Goal: Ask a question: Seek information or help from site administrators or community

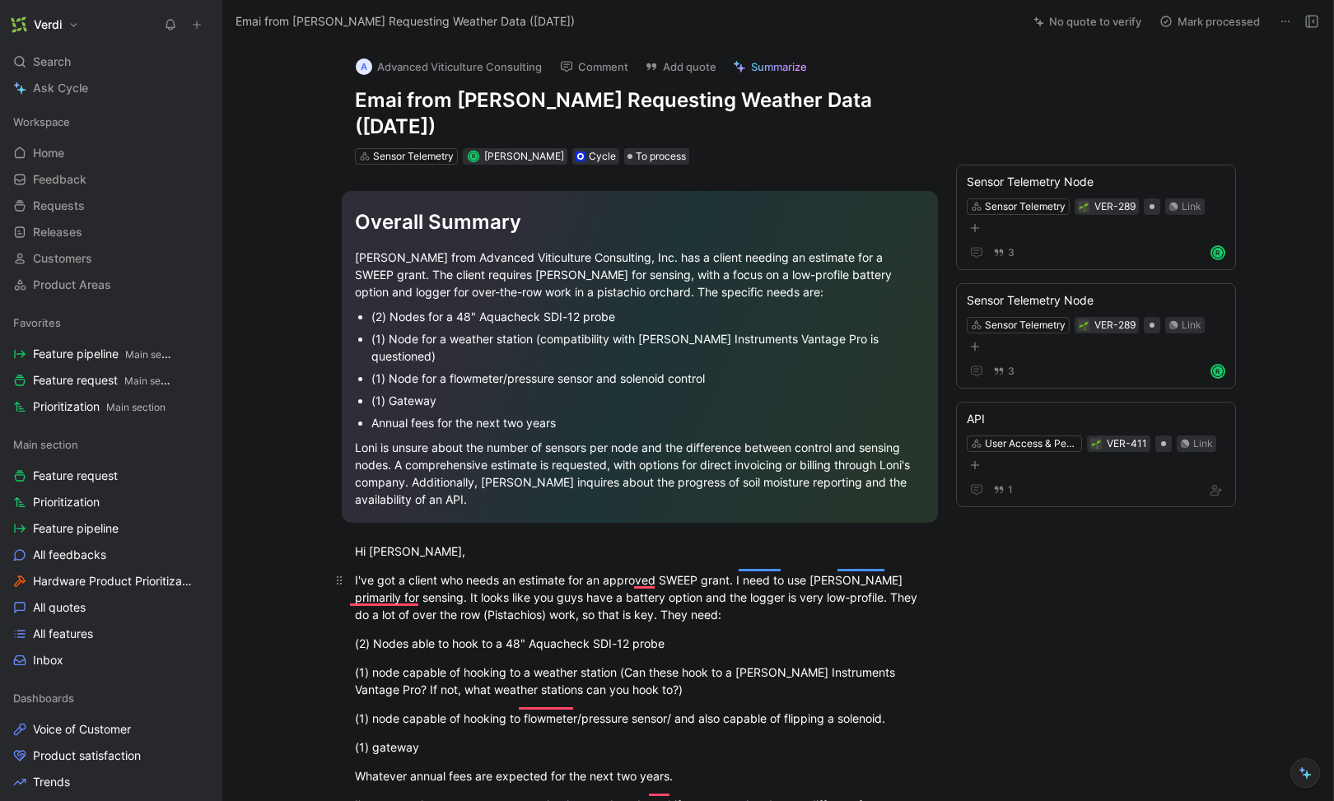
scroll to position [427, 0]
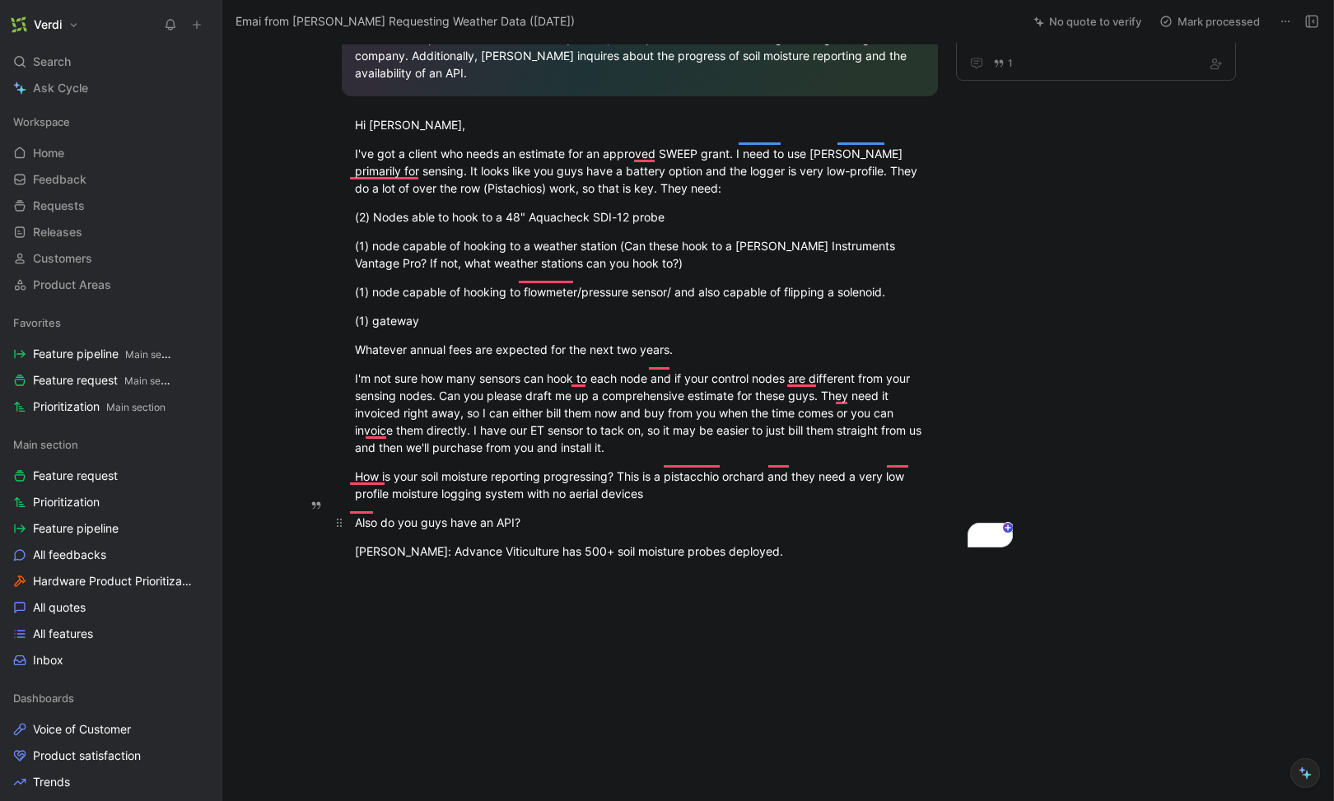
click at [638, 514] on div "Also do you guys have an API?" at bounding box center [640, 522] width 570 height 17
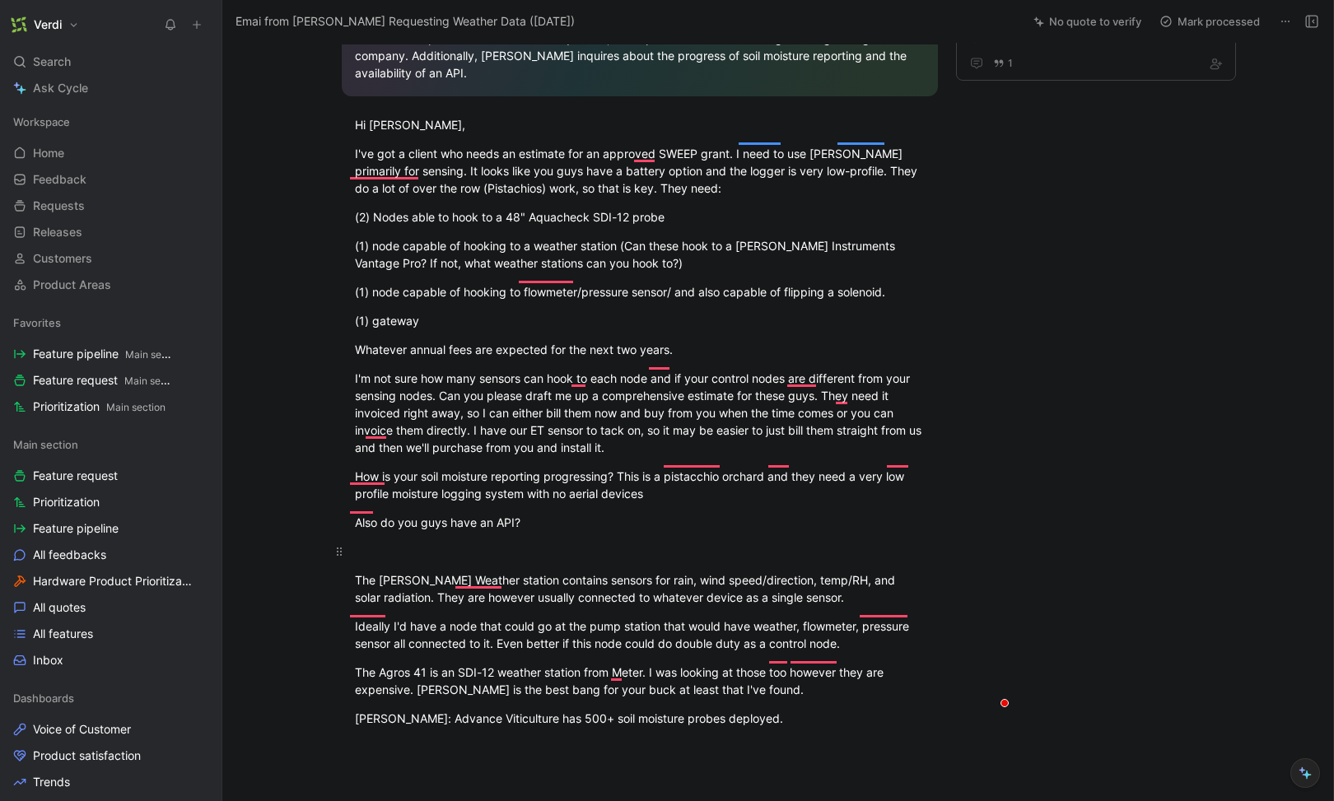
click at [483, 543] on div "To enrich screen reader interactions, please activate Accessibility in Grammarl…" at bounding box center [640, 551] width 570 height 17
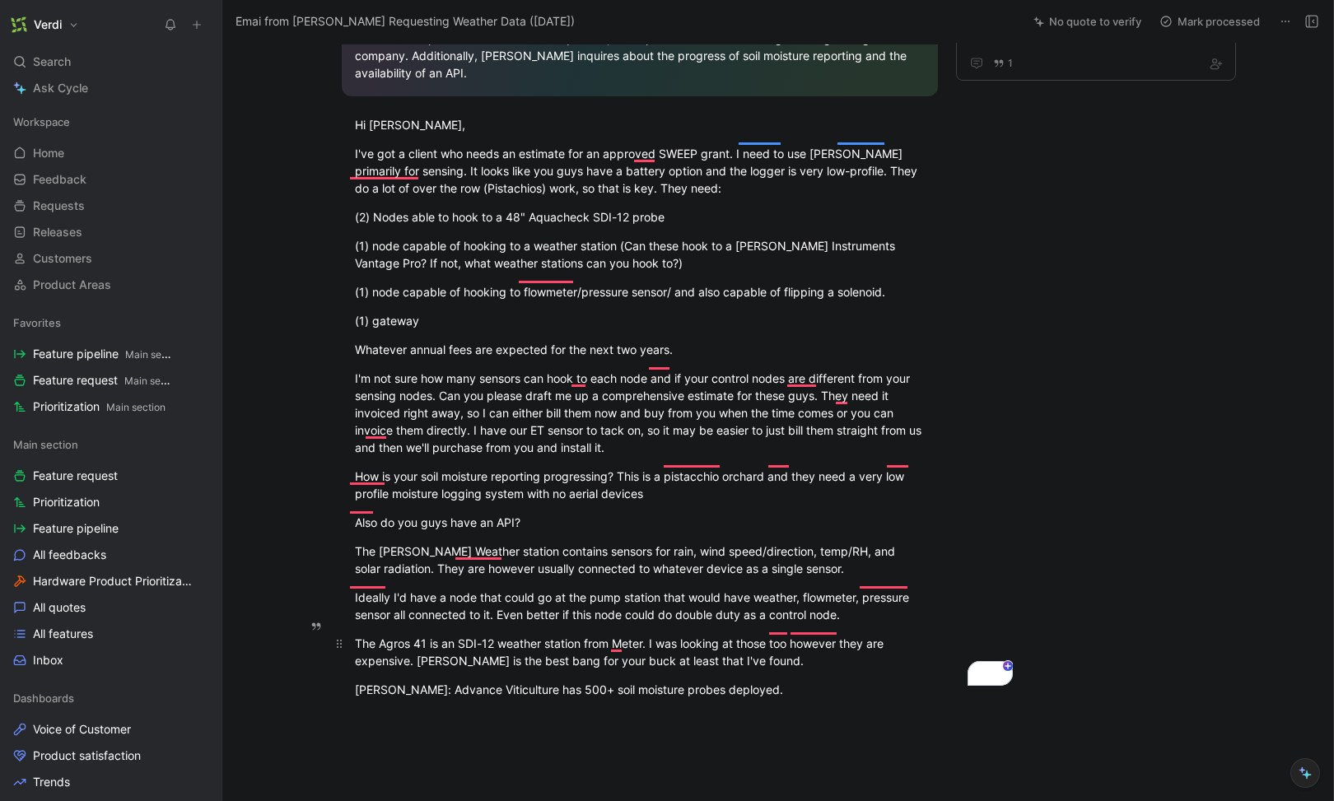
click at [389, 635] on div "The Agros 41 is an SDI-12 weather station from Meter. I was looking at those to…" at bounding box center [640, 652] width 570 height 35
click at [644, 635] on div "The Atmos 41 is an SDI-12 weather station from Meter. I was looking at those to…" at bounding box center [640, 652] width 570 height 35
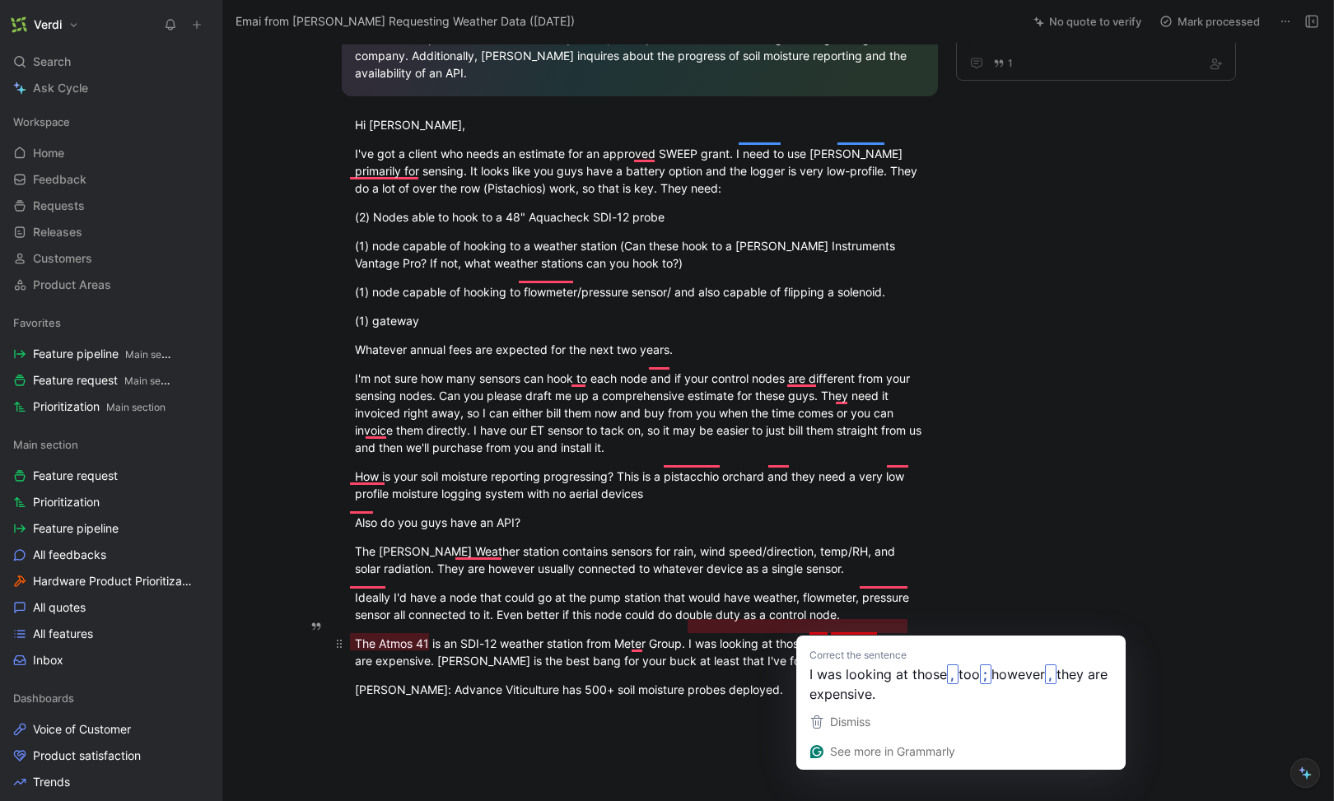
click at [700, 639] on div "The Atmos 41 is an SDI-12 weather station from Meter Group. I was looking at th…" at bounding box center [640, 652] width 570 height 35
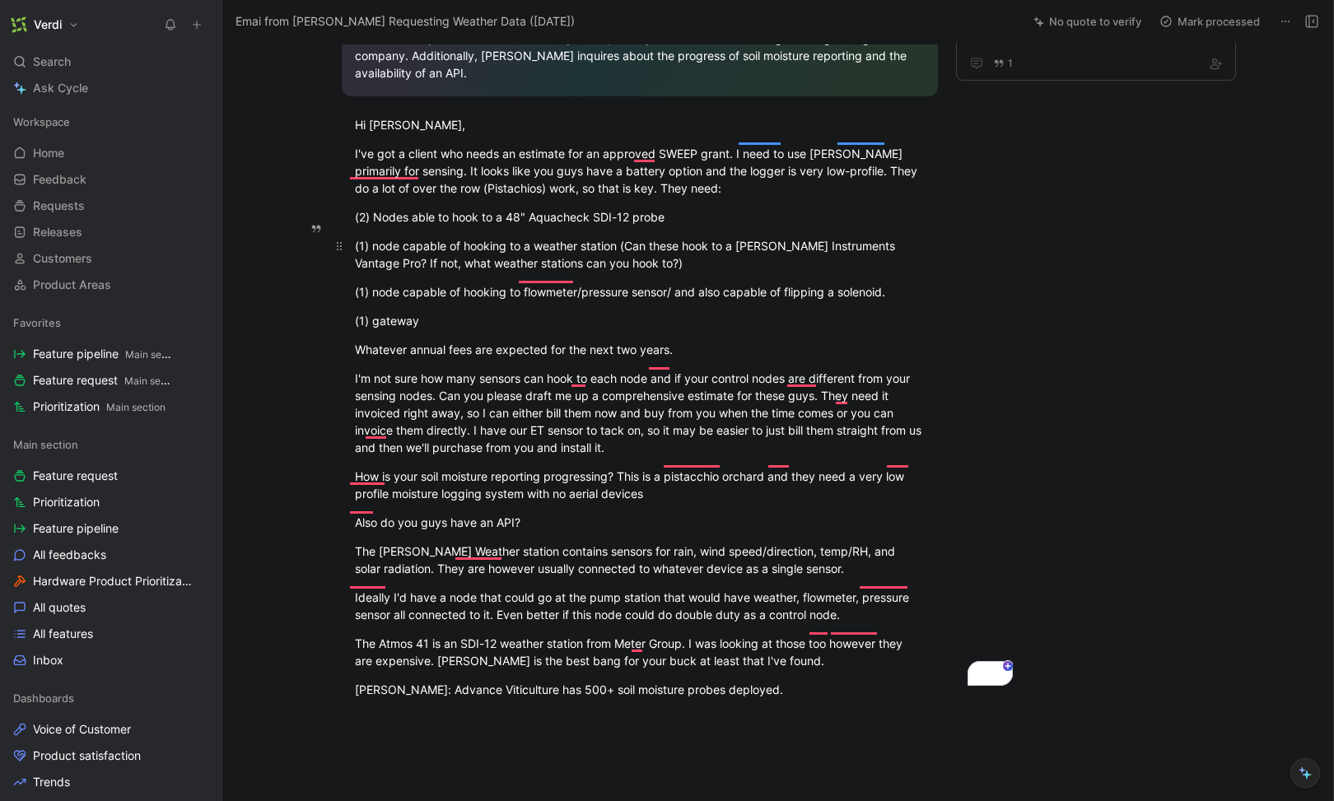
click at [801, 237] on div "(1) node capable of hooking to a weather station (Can these hook to a Davis Ins…" at bounding box center [640, 254] width 570 height 35
drag, startPoint x: 774, startPoint y: 227, endPoint x: 900, endPoint y: 225, distance: 126.0
click at [900, 237] on div "(1) node capable of hooking to a weather station (Can these hook to a Davis Ins…" at bounding box center [640, 254] width 570 height 35
copy div "Davis Instruments Vantage Pro"
click at [450, 647] on div "The Atmos 41 is an SDI-12 weather station from Meter Group. I was looking at th…" at bounding box center [640, 652] width 570 height 35
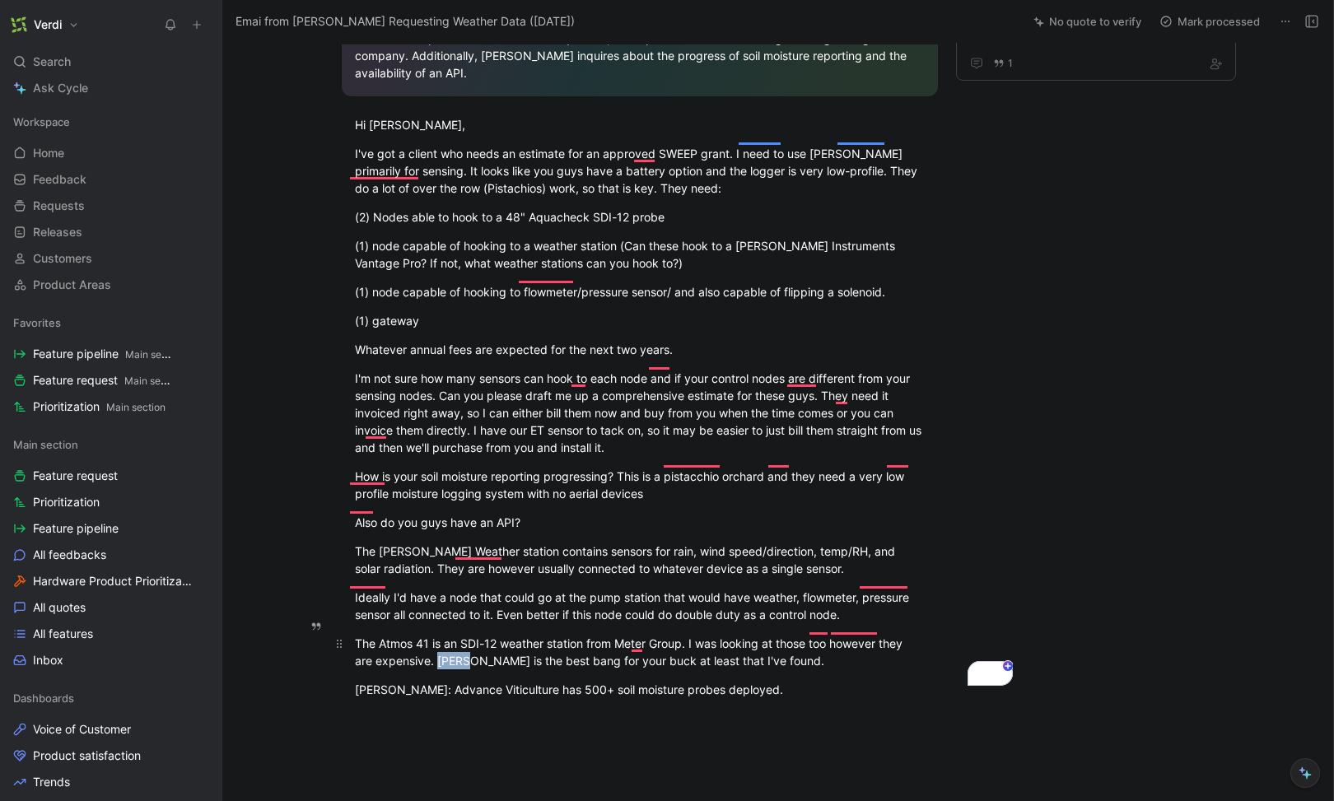
click at [450, 647] on div "The Atmos 41 is an SDI-12 weather station from Meter Group. I was looking at th…" at bounding box center [640, 652] width 570 height 35
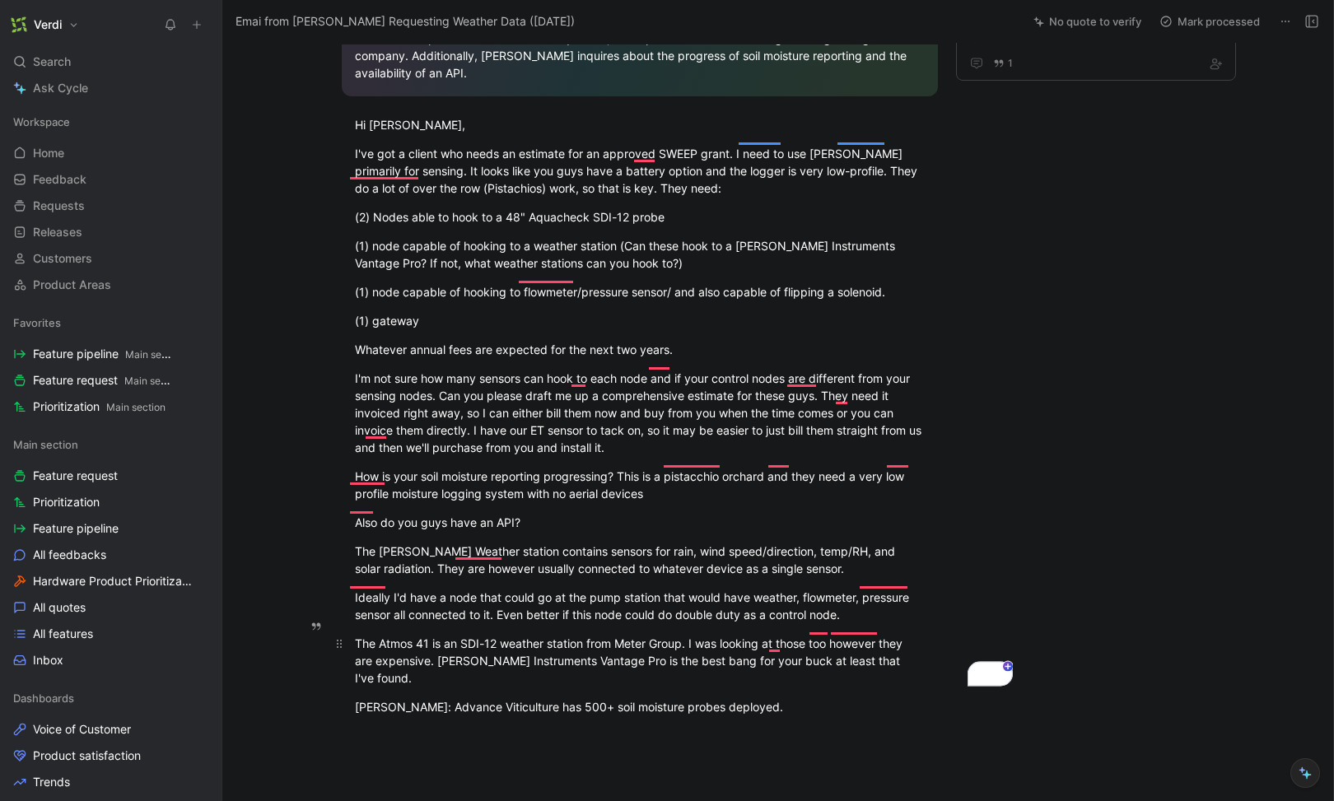
click at [507, 640] on div "The Atmos 41 is an SDI-12 weather station from Meter Group. I was looking at th…" at bounding box center [640, 661] width 570 height 52
drag, startPoint x: 349, startPoint y: 138, endPoint x: 348, endPoint y: 104, distance: 34.6
click at [348, 104] on div "Overall Summary Loni Lyttle from Advanced Viticulture Consulting, Inc. has a cl…" at bounding box center [639, 236] width 765 height 996
click at [390, 145] on div "I've got a client who needs an estimate for an approved SWEEP grant. I need to …" at bounding box center [640, 171] width 570 height 52
click at [791, 698] on div "[PERSON_NAME]: Advance Viticulture has 500+ soil moisture probes deployed." at bounding box center [640, 706] width 570 height 17
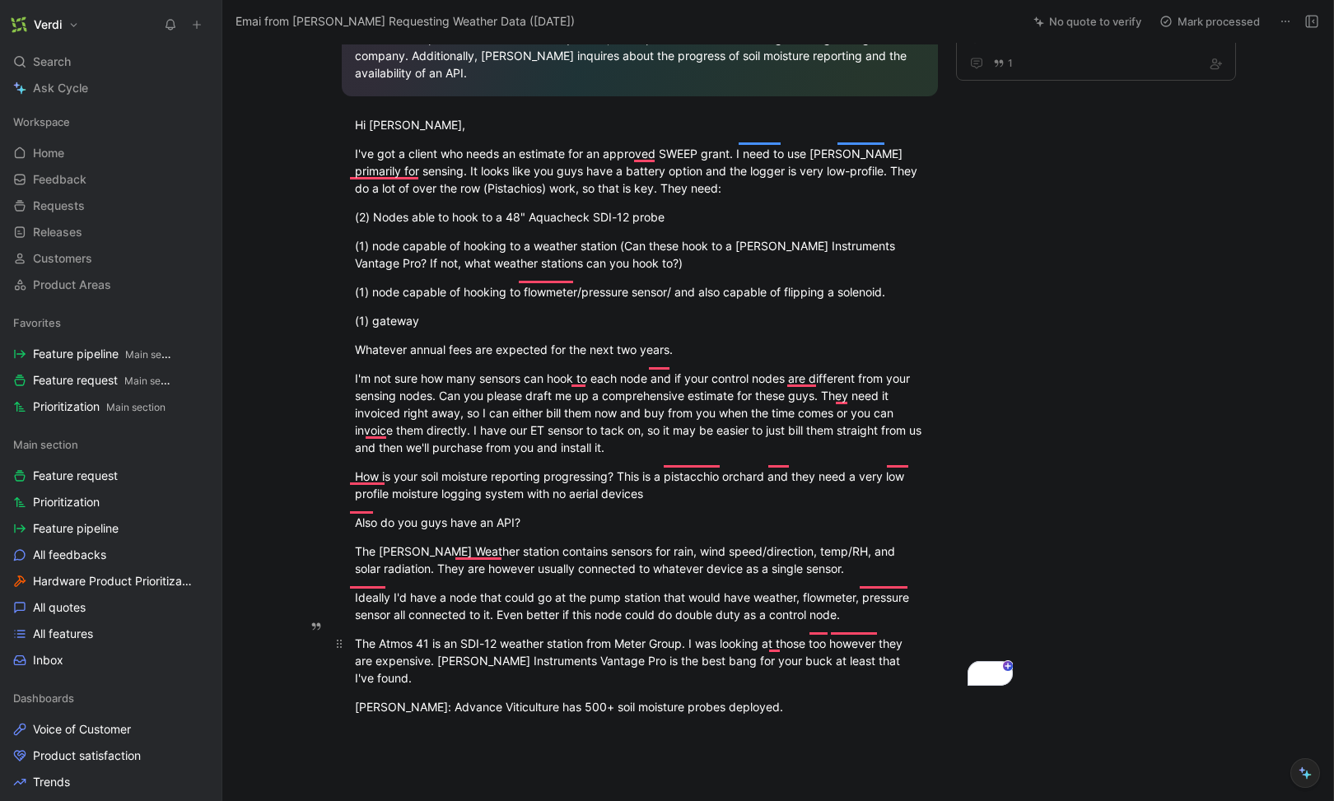
click at [929, 641] on p "The Atmos 41 is an SDI-12 weather station from Meter Group. I was looking at th…" at bounding box center [640, 661] width 633 height 62
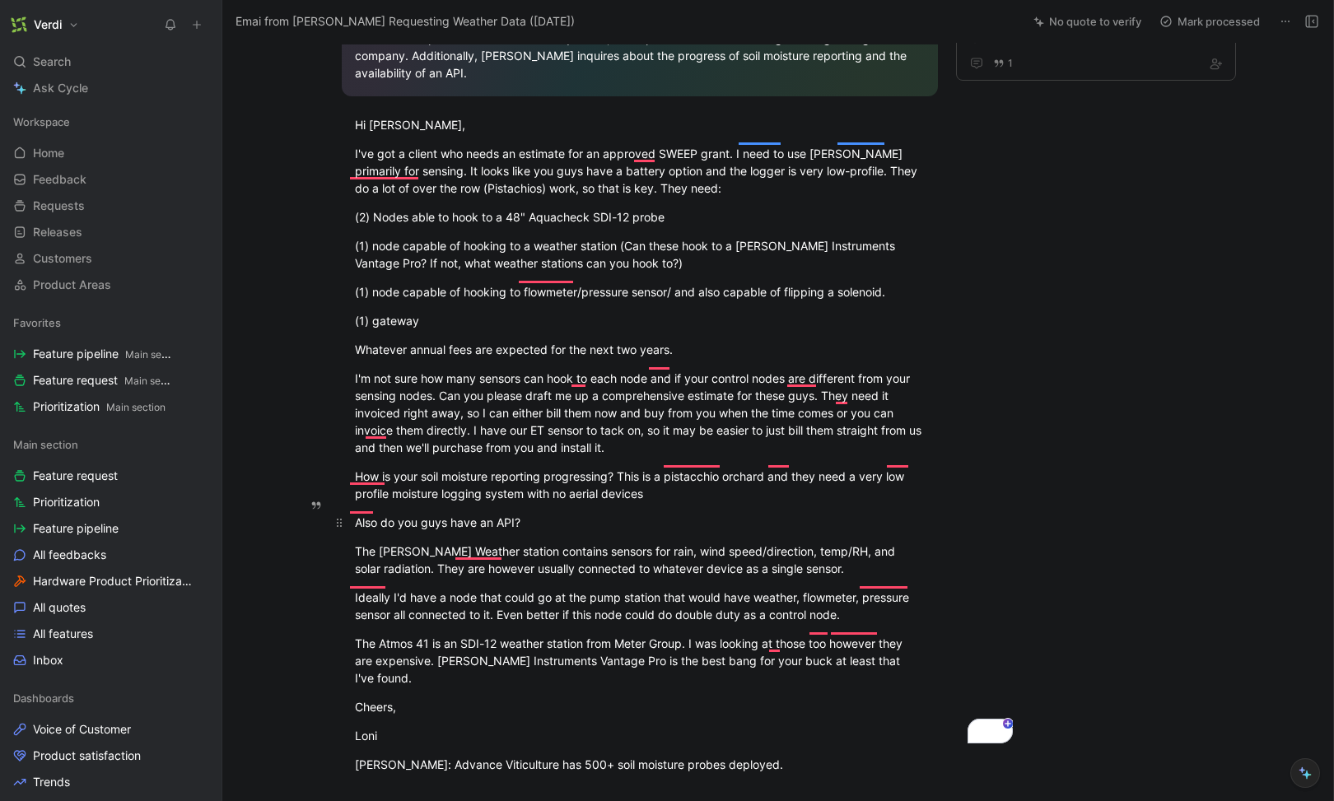
click at [551, 514] on div "Also do you guys have an API?" at bounding box center [640, 522] width 570 height 17
click at [531, 514] on div "Also do you guys have an API? Just want to bring in the raw data really" at bounding box center [640, 522] width 570 height 17
click at [570, 514] on div "Also do you guys have an API? We want to bring in the raw data really" at bounding box center [640, 522] width 570 height 17
click at [773, 514] on div "Also do you guys have an API? We want the ability to bring in the raw data real…" at bounding box center [640, 522] width 570 height 17
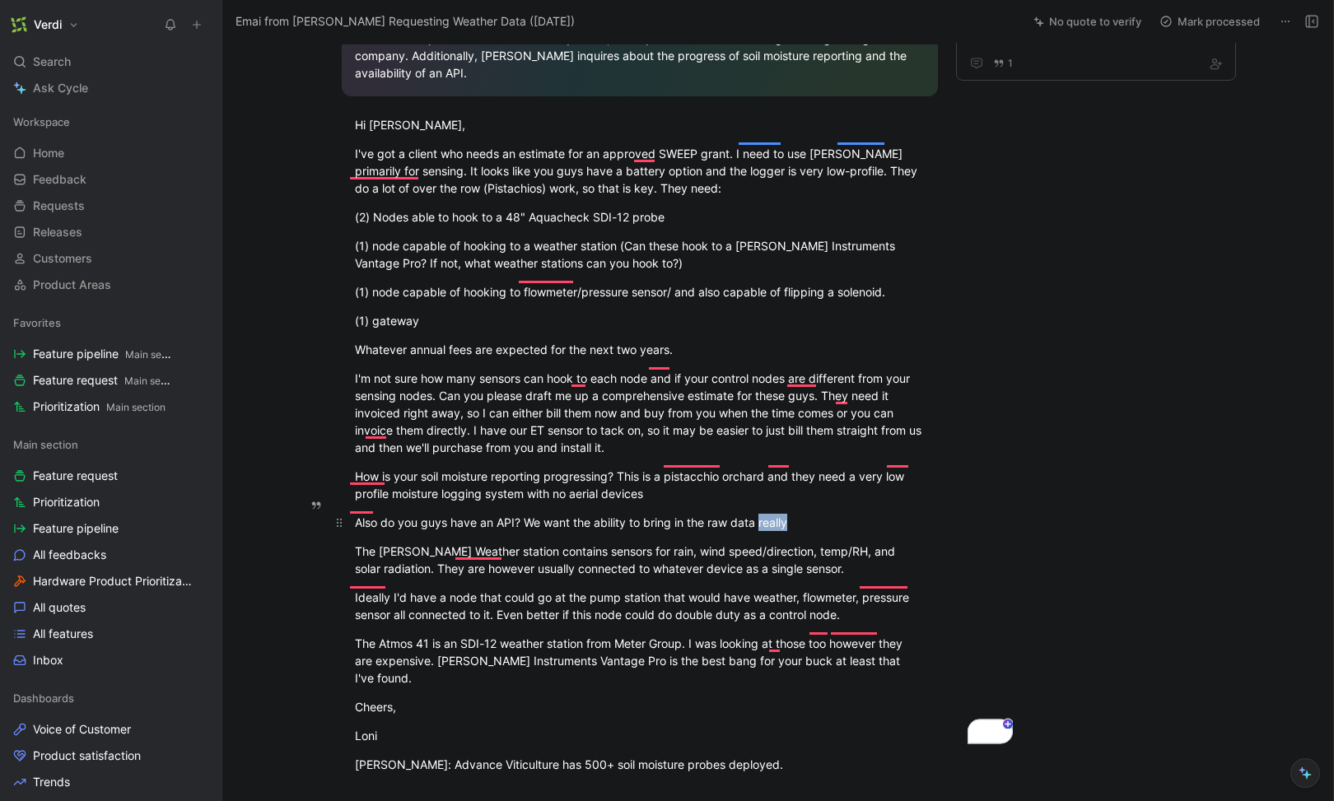
click at [773, 514] on div "Also do you guys have an API? We want the ability to bring in the raw data real…" at bounding box center [640, 522] width 570 height 17
drag, startPoint x: 406, startPoint y: 135, endPoint x: 562, endPoint y: 138, distance: 155.7
click at [562, 145] on div "I've got a client who needs an estimate for an approved SWEEP grant. I need to …" at bounding box center [640, 171] width 570 height 52
drag, startPoint x: 474, startPoint y: 142, endPoint x: 595, endPoint y: 139, distance: 120.3
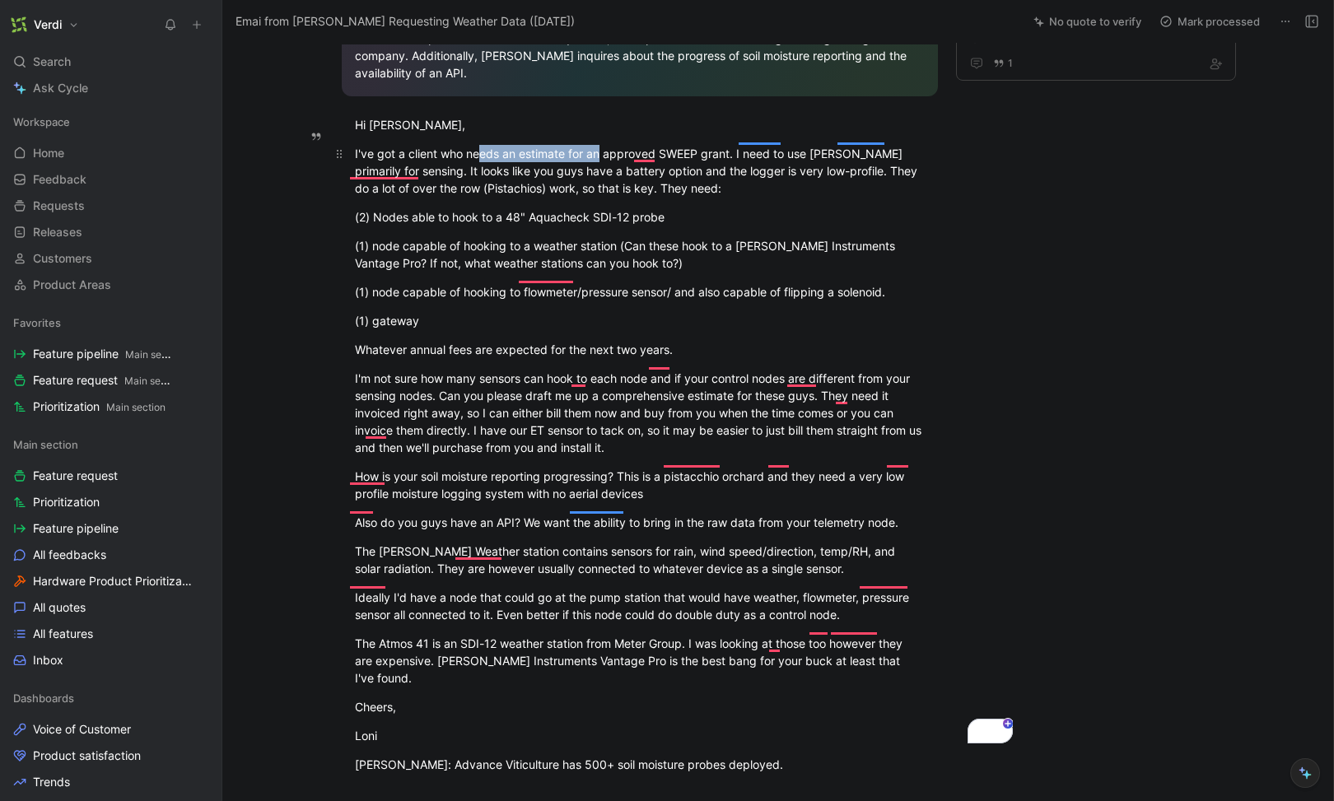
click at [595, 145] on div "I've got a client who needs an estimate for an approved SWEEP grant. I need to …" at bounding box center [640, 171] width 570 height 52
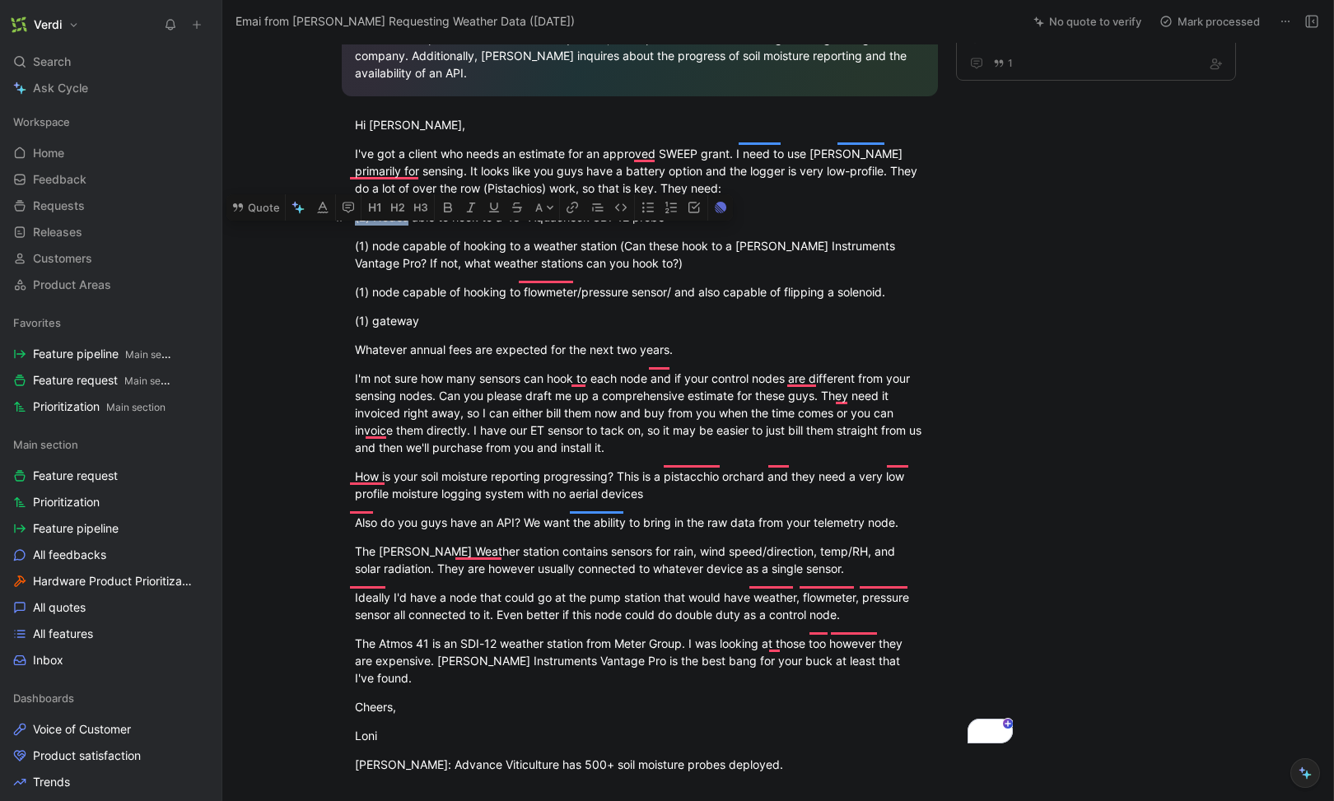
drag, startPoint x: 403, startPoint y: 200, endPoint x: 352, endPoint y: 201, distance: 51.1
click at [355, 208] on div "(2) Nodes able to hook to a 48" Aquacheck SDI-12 probe" at bounding box center [640, 216] width 570 height 17
drag, startPoint x: 535, startPoint y: 199, endPoint x: 630, endPoint y: 201, distance: 95.6
click at [630, 208] on div "Telemetry nodes able to hook to a 48" Aquacheck SDI-12 probe" at bounding box center [640, 216] width 570 height 17
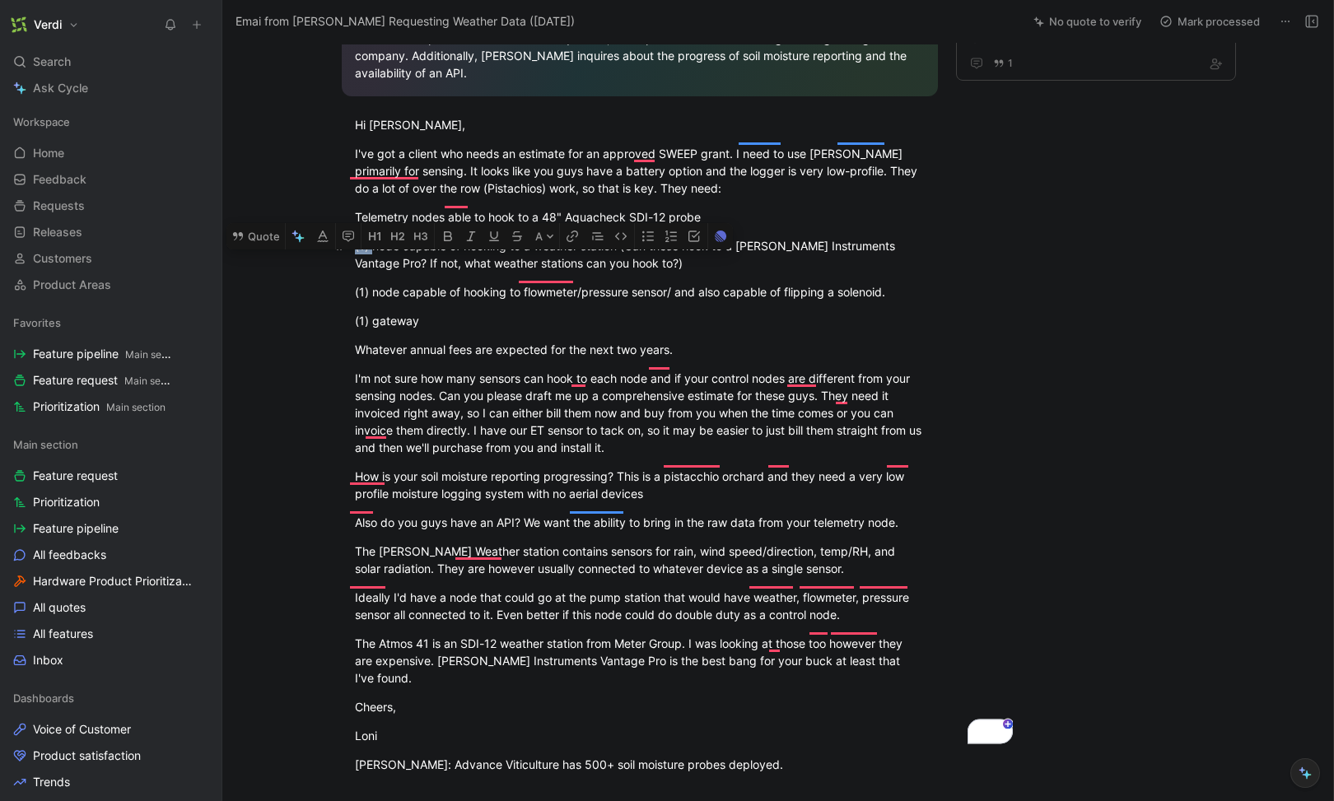
drag, startPoint x: 370, startPoint y: 231, endPoint x: 349, endPoint y: 231, distance: 20.6
click at [349, 232] on p "(1) node capable of hooking to a weather station (Can these hook to a Davis Ins…" at bounding box center [640, 254] width 633 height 44
click at [385, 237] on div "(1) node capable of hooking to a weather station (Can these hook to a Davis Ins…" at bounding box center [640, 254] width 570 height 35
click at [376, 208] on div "Telemetry nodes able to hook to a 48" Aquacheck SDI-12 probe" at bounding box center [640, 216] width 570 height 17
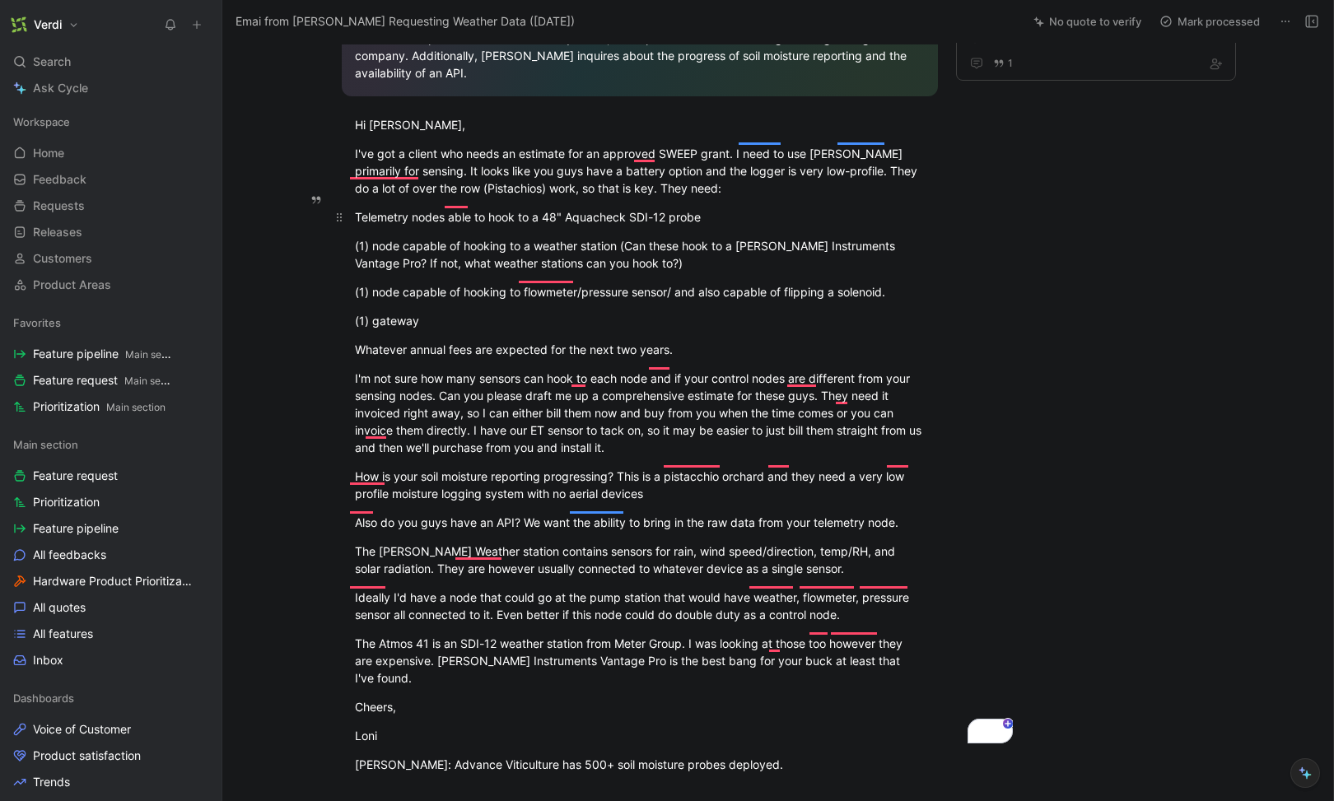
click at [418, 208] on div "Telemetry nodes able to hook to a 48" Aquacheck SDI-12 probe" at bounding box center [640, 216] width 570 height 17
drag, startPoint x: 441, startPoint y: 200, endPoint x: 371, endPoint y: 203, distance: 69.3
click at [371, 208] on div "Telemetry nodes able to hook to a 48" Aquacheck SDI-12 probe" at bounding box center [640, 216] width 570 height 17
click at [374, 208] on div "Telemetry nodes able to hook to a 48" Aquacheck SDI-12 probe" at bounding box center [640, 216] width 570 height 17
click at [441, 208] on div "Telemetry nodes able to hook to a 48" Aquacheck SDI-12 probe" at bounding box center [640, 216] width 570 height 17
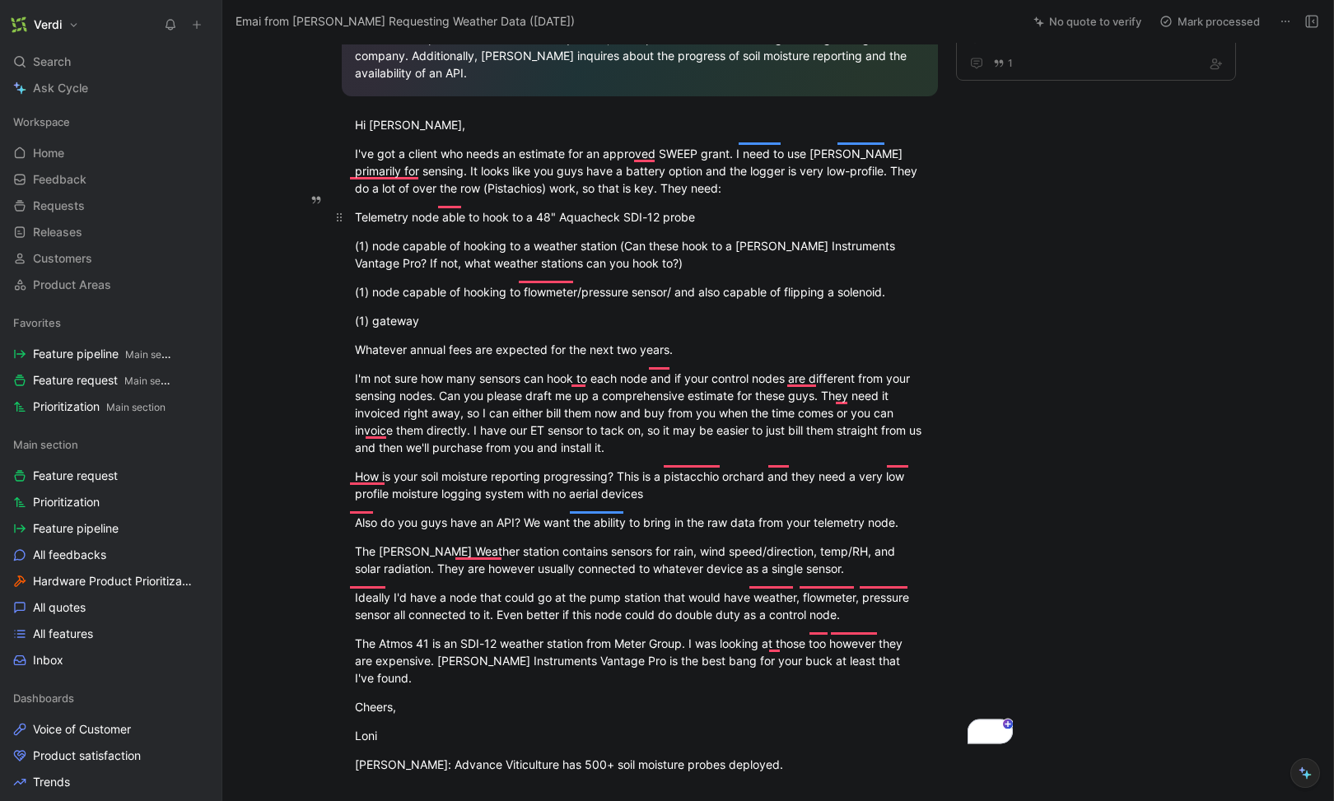
click at [515, 208] on div "Telemetry node able to hook to a 48" Aquacheck SDI-12 probe" at bounding box center [640, 216] width 570 height 17
click at [541, 208] on div "Telemetry node able to hook to a 48" Aquacheck SDI-12 probe" at bounding box center [640, 216] width 570 height 17
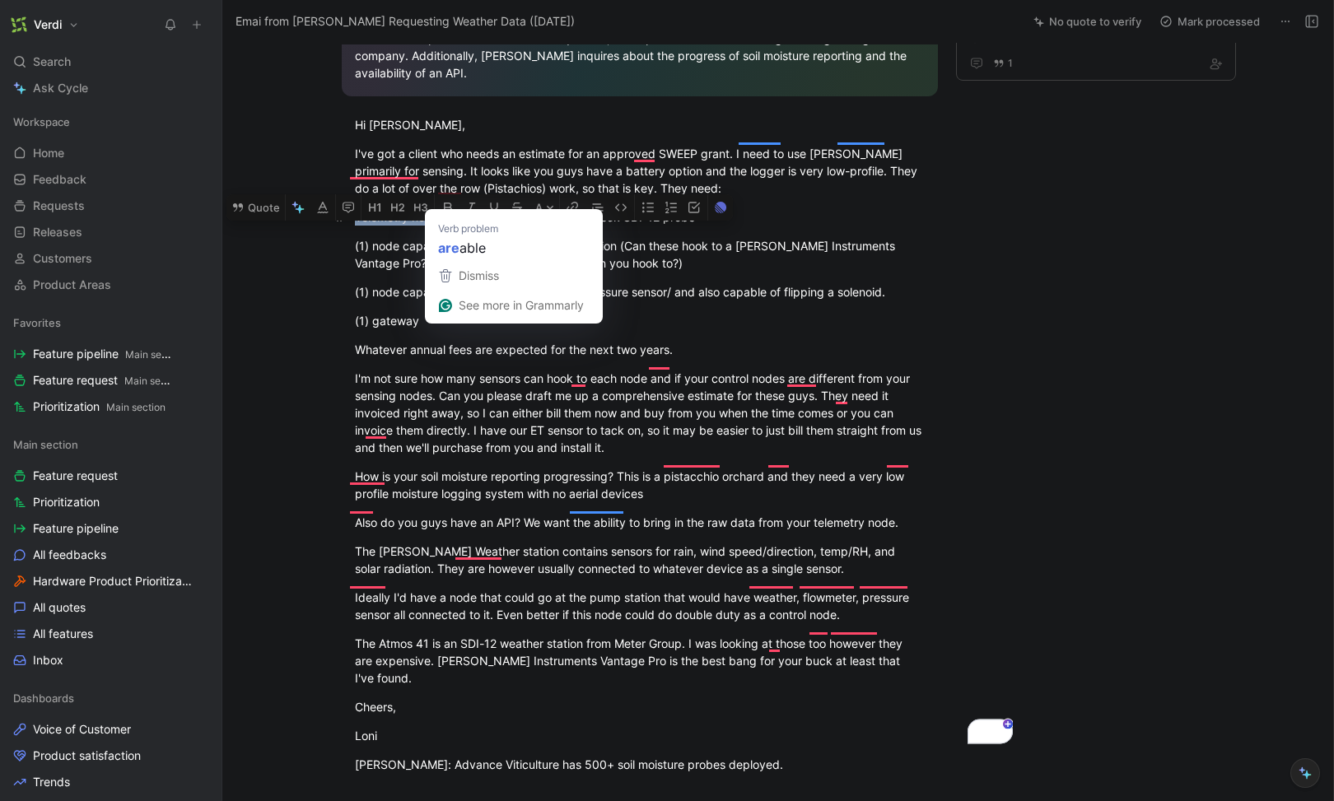
drag, startPoint x: 351, startPoint y: 203, endPoint x: 436, endPoint y: 207, distance: 84.9
click at [436, 208] on div "Telemetry node able to hook to a 48" Aquacheck SDI-12 probe" at bounding box center [640, 216] width 570 height 17
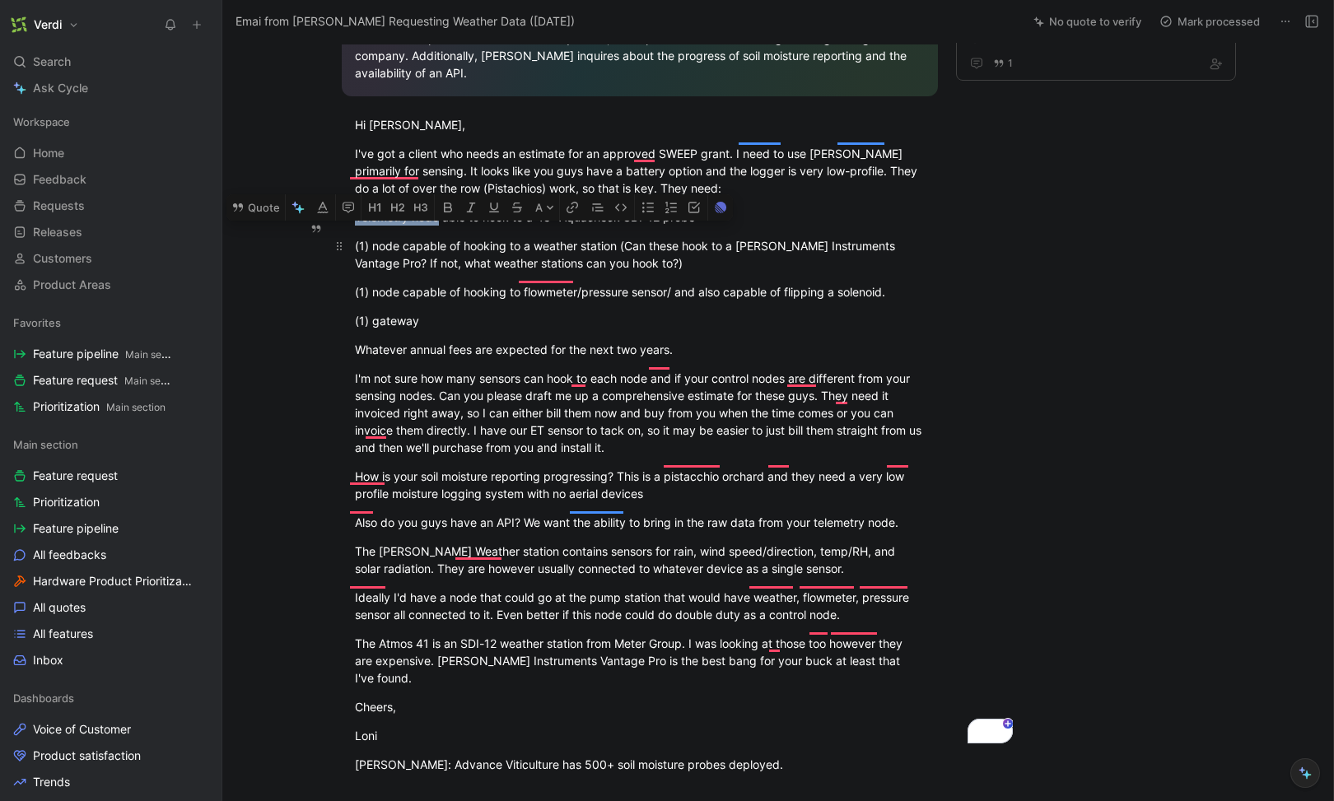
copy div "Telemetry node"
click at [373, 237] on div "(1) node capable of hooking to a weather station (Can these hook to a Davis Ins…" at bounding box center [640, 254] width 570 height 35
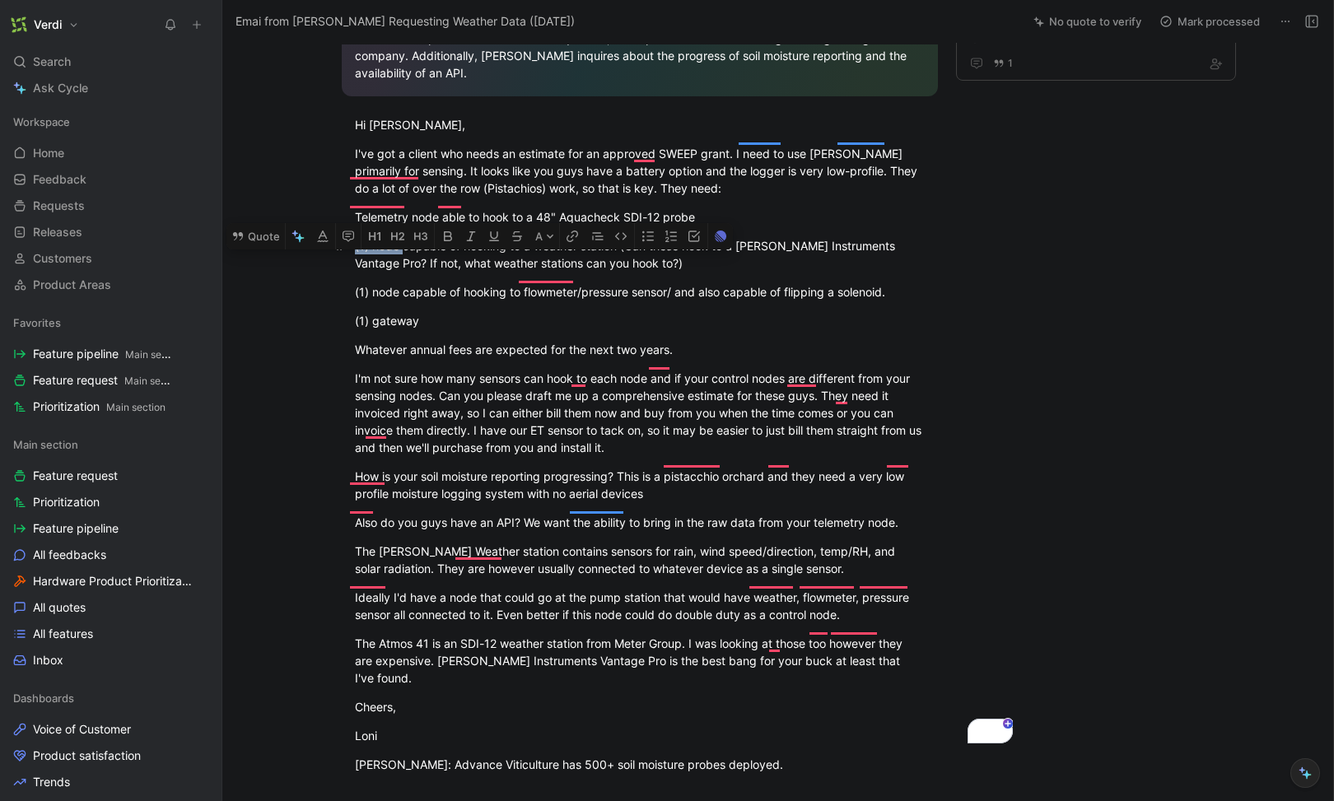
drag, startPoint x: 382, startPoint y: 229, endPoint x: 348, endPoint y: 229, distance: 34.6
click at [348, 232] on p "(1) node capable of hooking to a weather station (Can these hook to a Davis Ins…" at bounding box center [640, 254] width 633 height 44
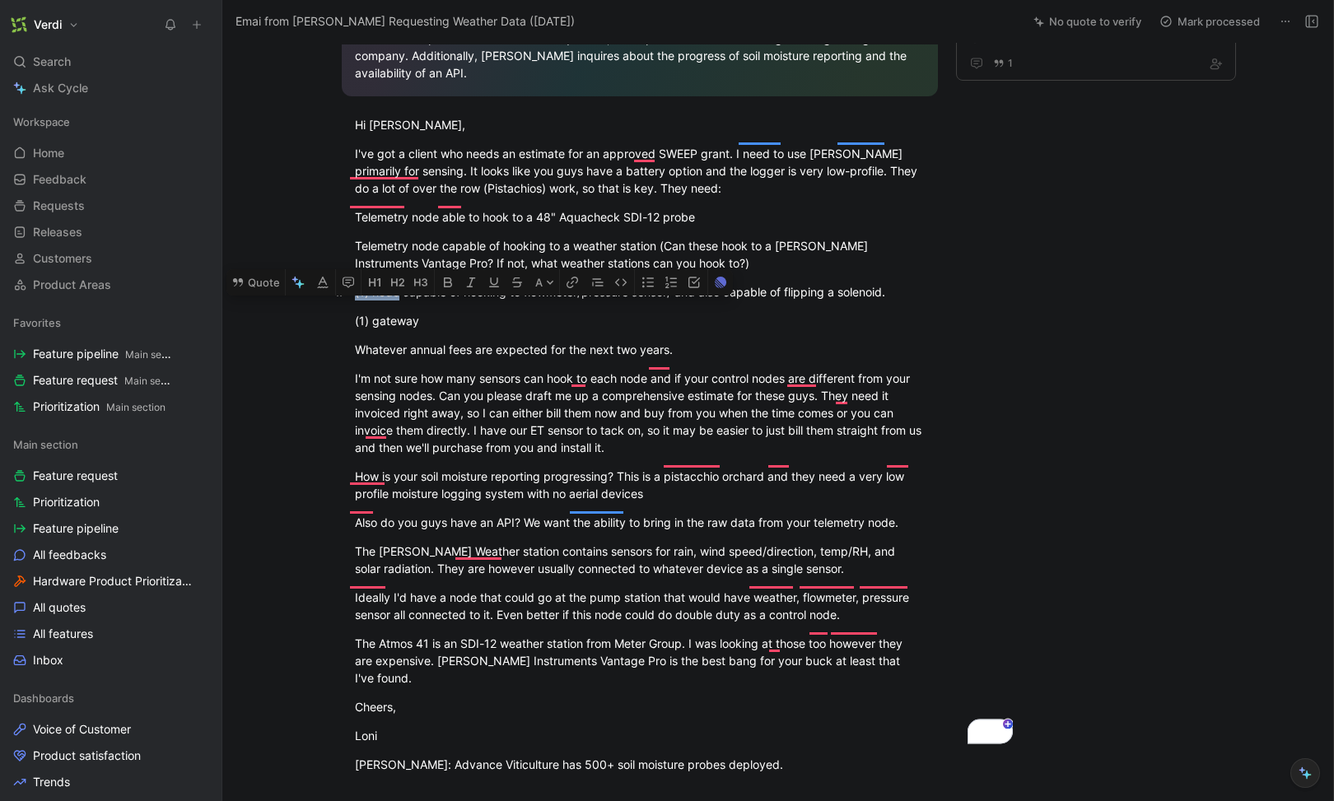
drag, startPoint x: 395, startPoint y: 275, endPoint x: 345, endPoint y: 273, distance: 49.4
click at [345, 278] on p "(1) node capable of hooking to flowmeter/pressure sensor/ and also capable of f…" at bounding box center [640, 291] width 633 height 27
drag, startPoint x: 428, startPoint y: 305, endPoint x: 334, endPoint y: 298, distance: 94.1
click at [334, 298] on div "Quote A Overall Summary Loni Lyttle from Advanced Viticulture Consulting, Inc. …" at bounding box center [639, 385] width 765 height 1294
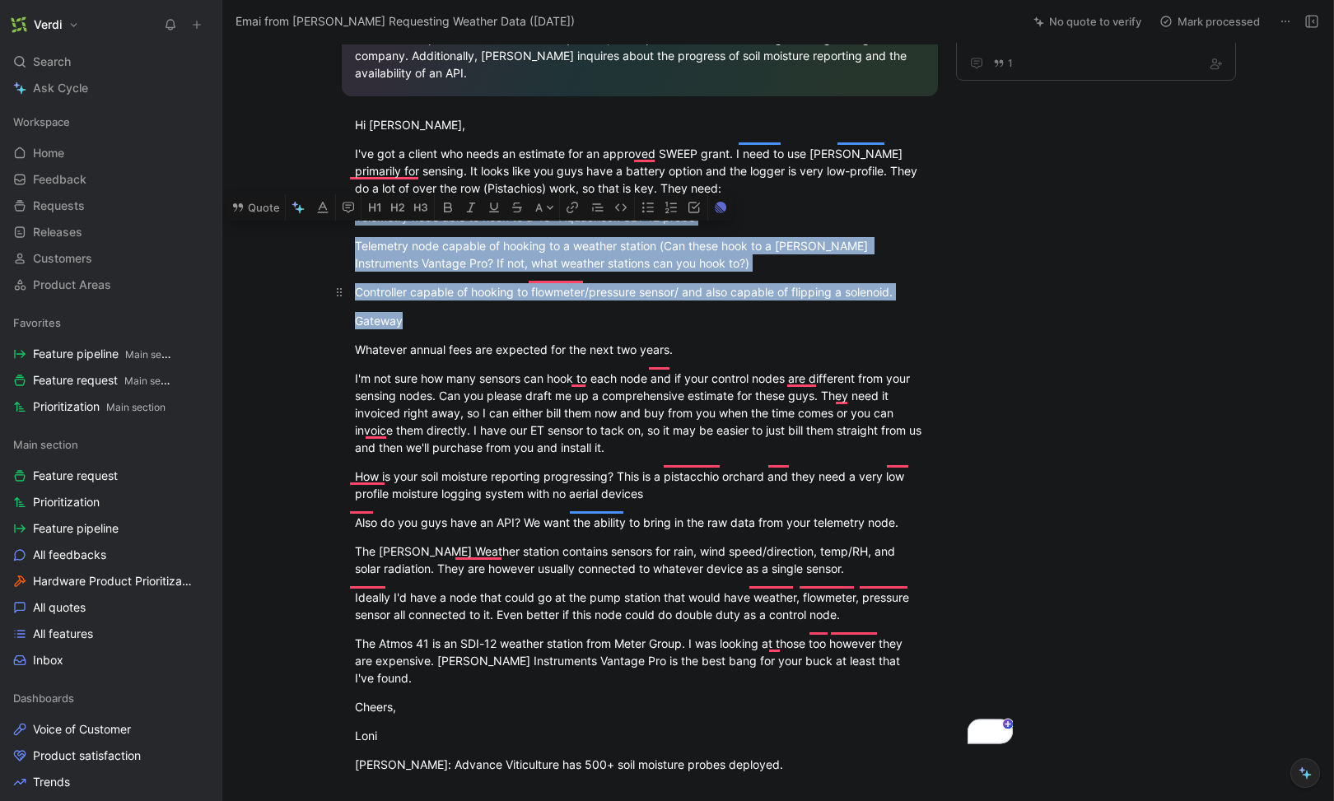
drag, startPoint x: 431, startPoint y: 302, endPoint x: 484, endPoint y: 263, distance: 65.9
click at [345, 192] on div "Overall Summary Loni Lyttle from Advanced Viticulture Consulting, Inc. has a cl…" at bounding box center [639, 264] width 765 height 1053
click at [465, 312] on div "Gateway" at bounding box center [640, 320] width 570 height 17
drag, startPoint x: 383, startPoint y: 269, endPoint x: 348, endPoint y: 199, distance: 77.4
click at [348, 199] on div "Overall Summary Loni Lyttle from Advanced Viticulture Consulting, Inc. has a cl…" at bounding box center [639, 264] width 765 height 1053
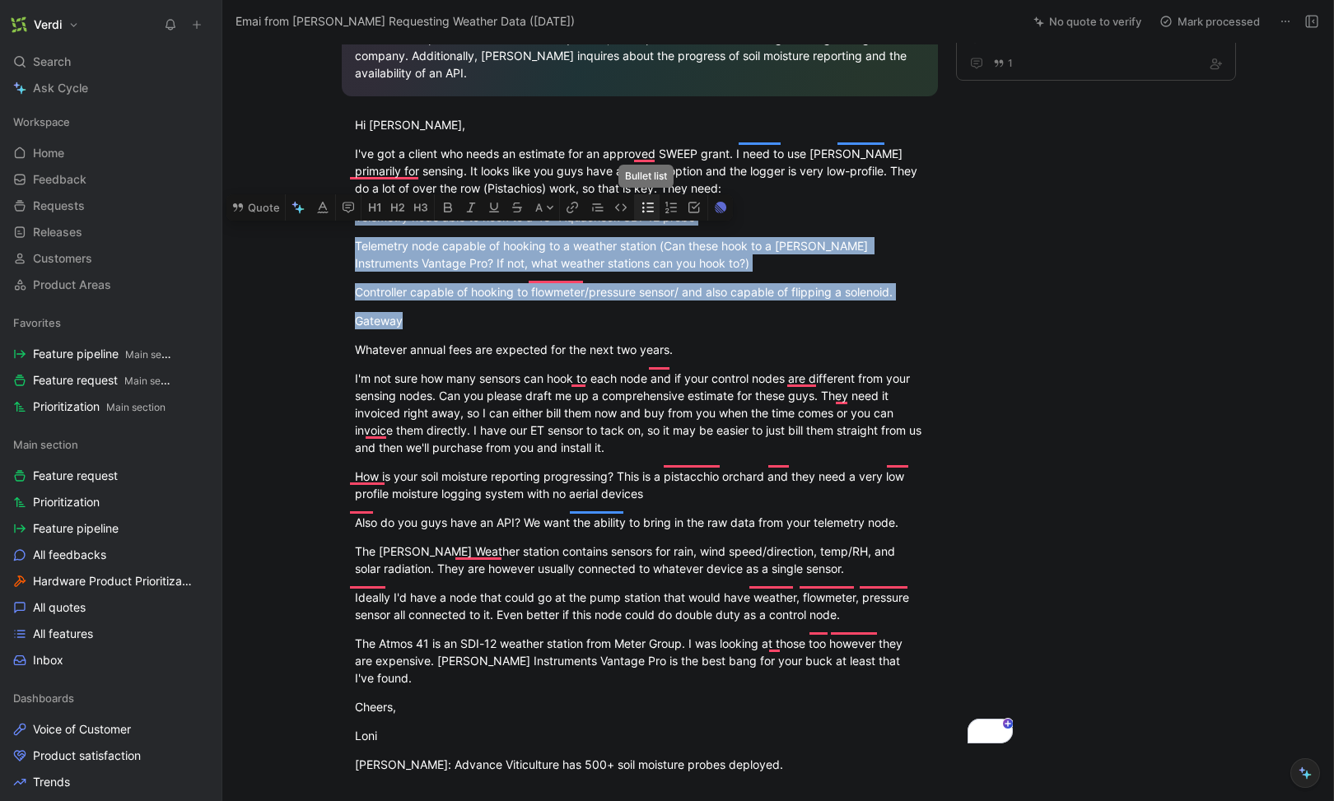
click at [651, 194] on button "button" at bounding box center [647, 207] width 25 height 26
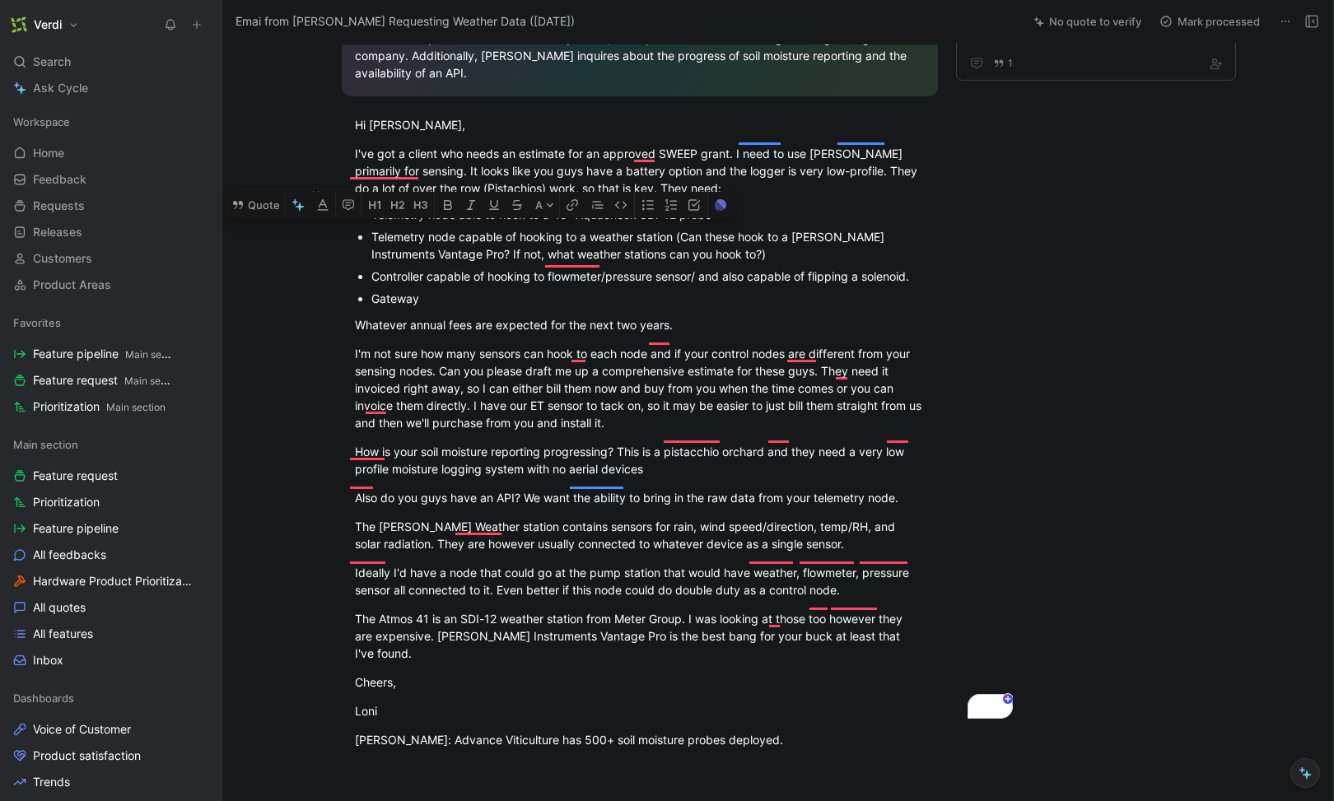
click at [498, 287] on p "Gateway" at bounding box center [648, 298] width 554 height 22
drag, startPoint x: 386, startPoint y: 311, endPoint x: 464, endPoint y: 308, distance: 77.5
click at [464, 316] on div "Whatever annual fees are expected for the next two years." at bounding box center [640, 324] width 570 height 17
click at [609, 316] on div "Whatever annual fees are expected for the next two years." at bounding box center [640, 324] width 570 height 17
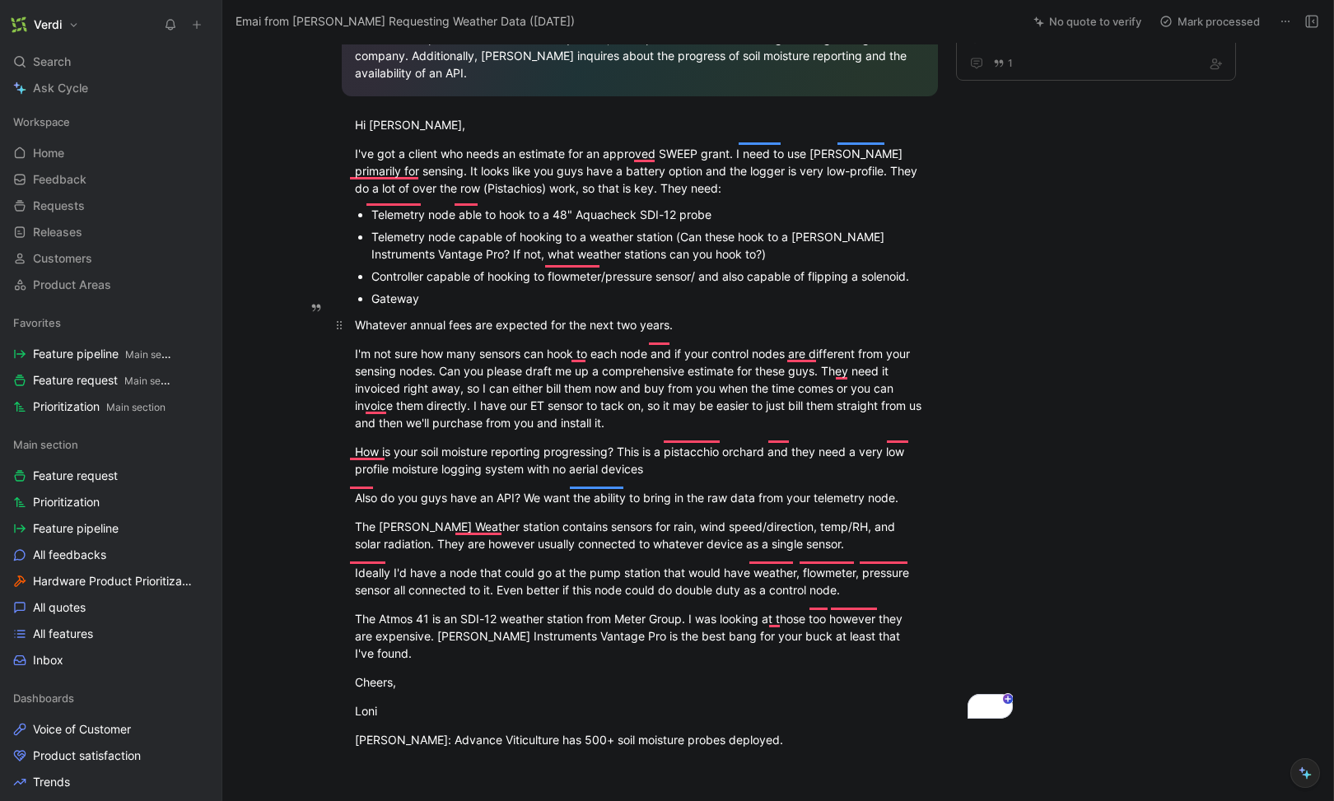
click at [609, 316] on div "Whatever annual fees are expected for the next two years." at bounding box center [640, 324] width 570 height 17
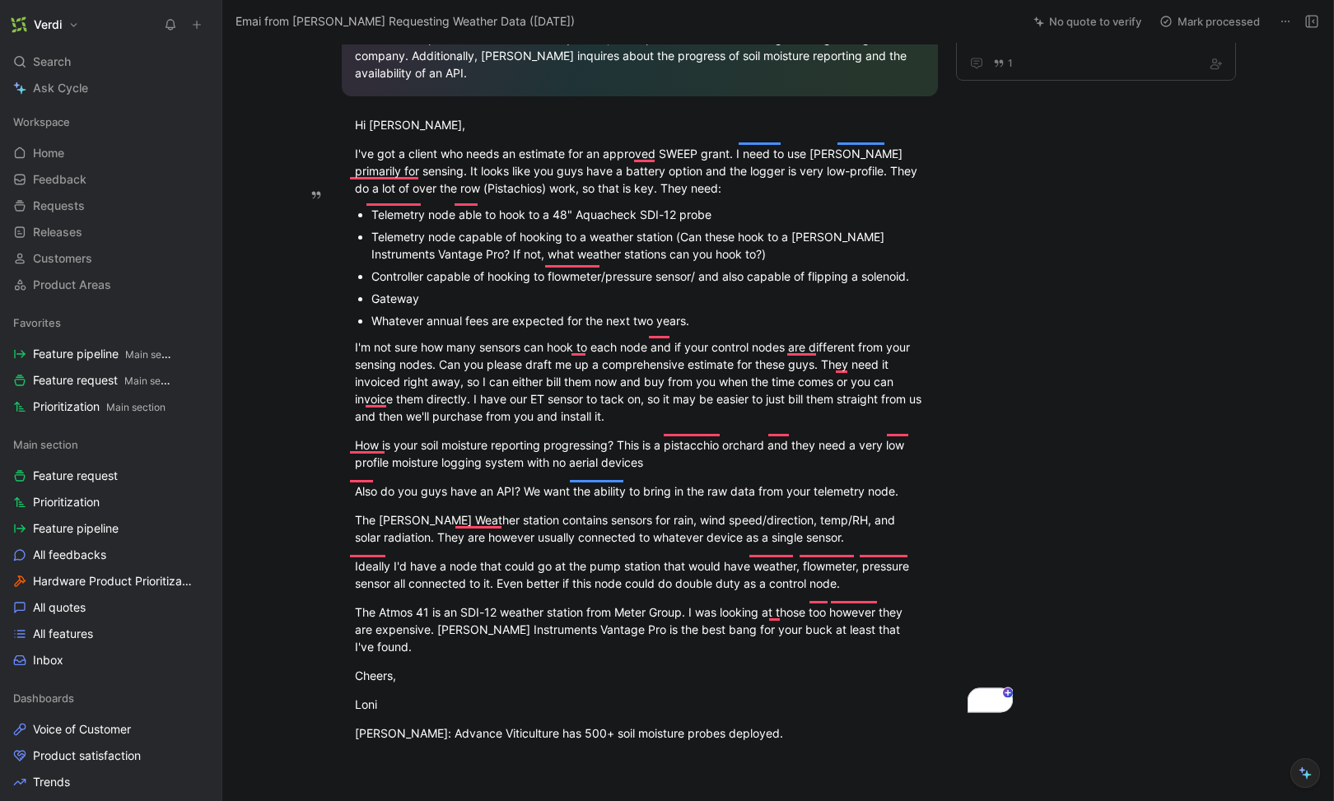
click at [446, 312] on div "Whatever annual fees are expected for the next two years." at bounding box center [648, 320] width 554 height 17
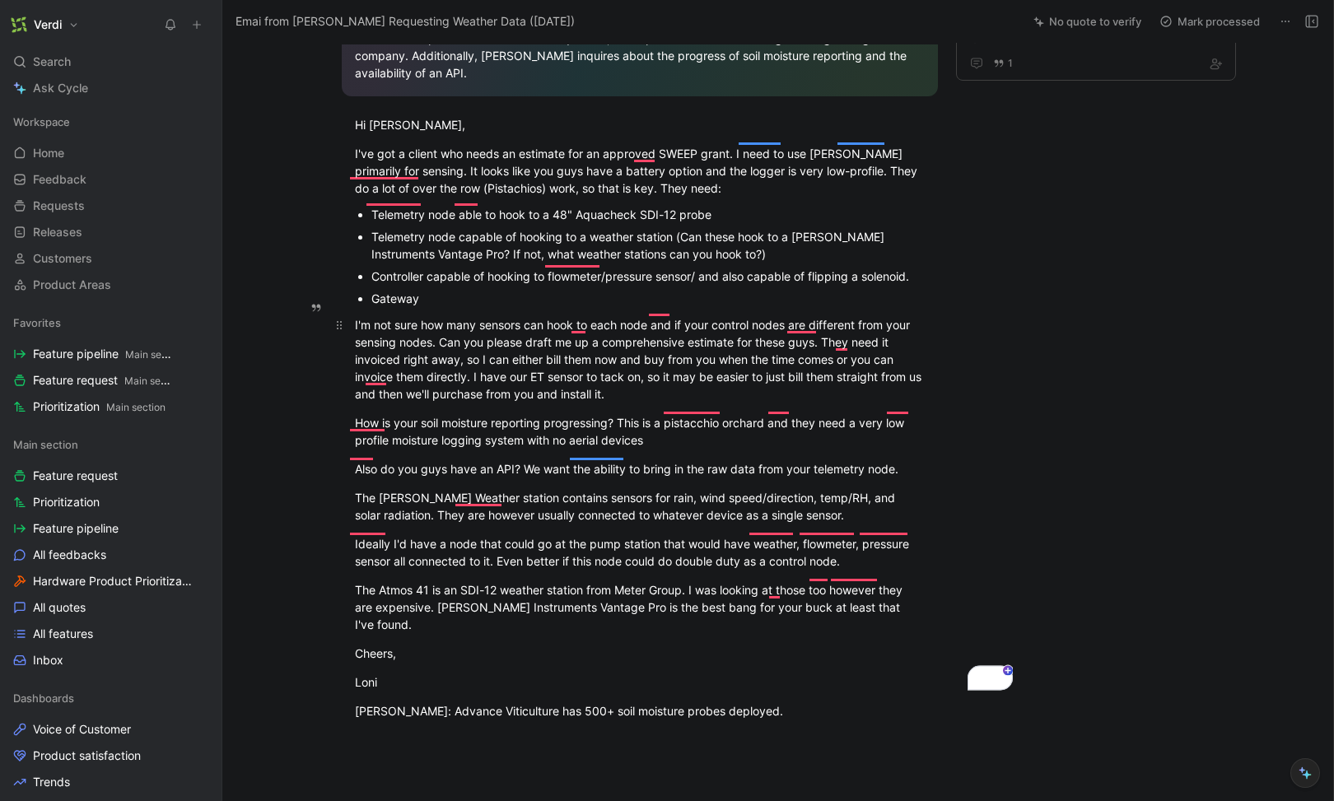
drag, startPoint x: 408, startPoint y: 309, endPoint x: 524, endPoint y: 308, distance: 116.1
click at [524, 316] on div "I'm not sure how many sensors can hook to each node and if your control nodes a…" at bounding box center [640, 359] width 570 height 86
drag, startPoint x: 397, startPoint y: 309, endPoint x: 533, endPoint y: 311, distance: 135.9
click at [533, 316] on div "I'm not sure how many sensors can hook to each node and if your control nodes a…" at bounding box center [640, 359] width 570 height 86
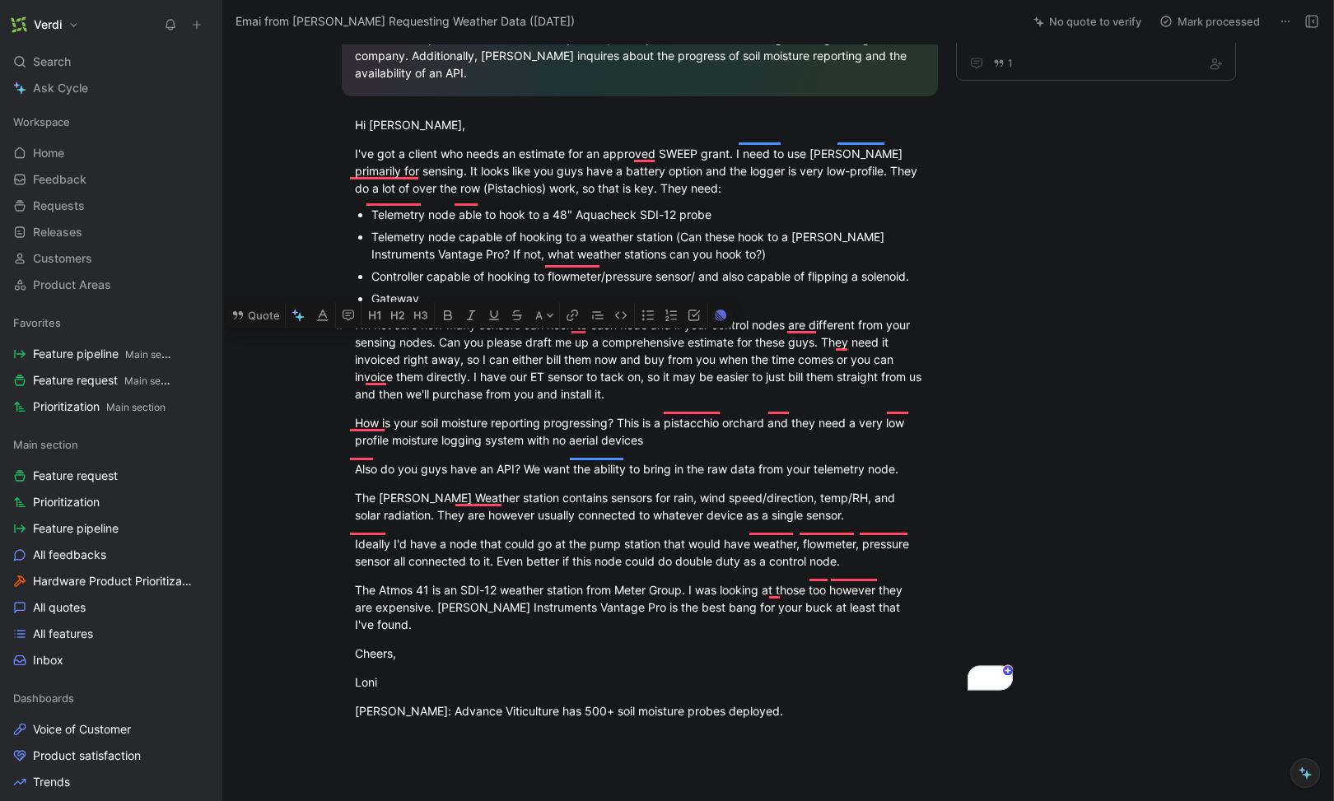
click at [533, 316] on div "I'm not sure how many sensors can hook to each node and if your control nodes a…" at bounding box center [640, 359] width 570 height 86
click at [613, 316] on div "I'm not sure how many sensors can hook to each node and if your control nodes a…" at bounding box center [640, 359] width 570 height 86
click at [618, 316] on div "I'm not sure how many sensors can hook to each node and if your control nodes a…" at bounding box center [640, 359] width 570 height 86
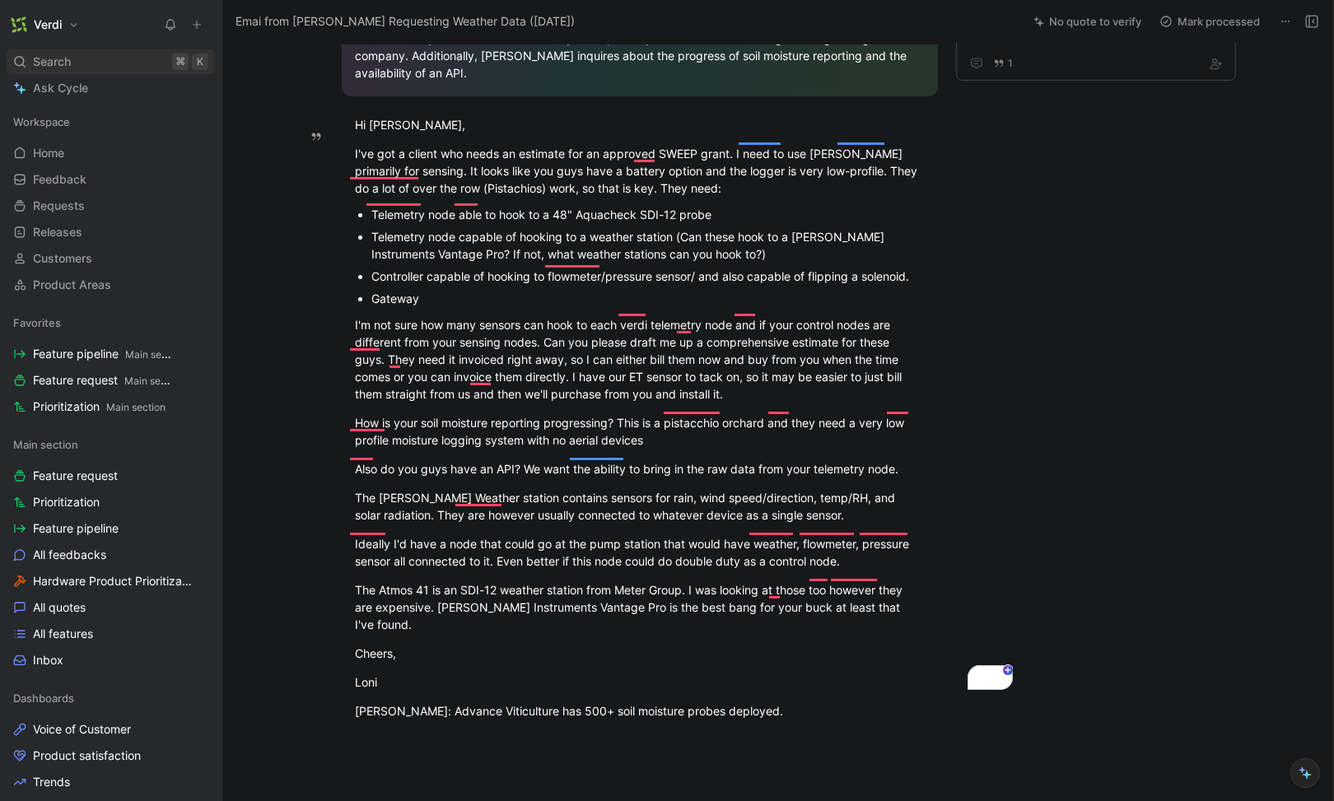
click at [128, 58] on div "Search ⌘ K" at bounding box center [111, 61] width 208 height 25
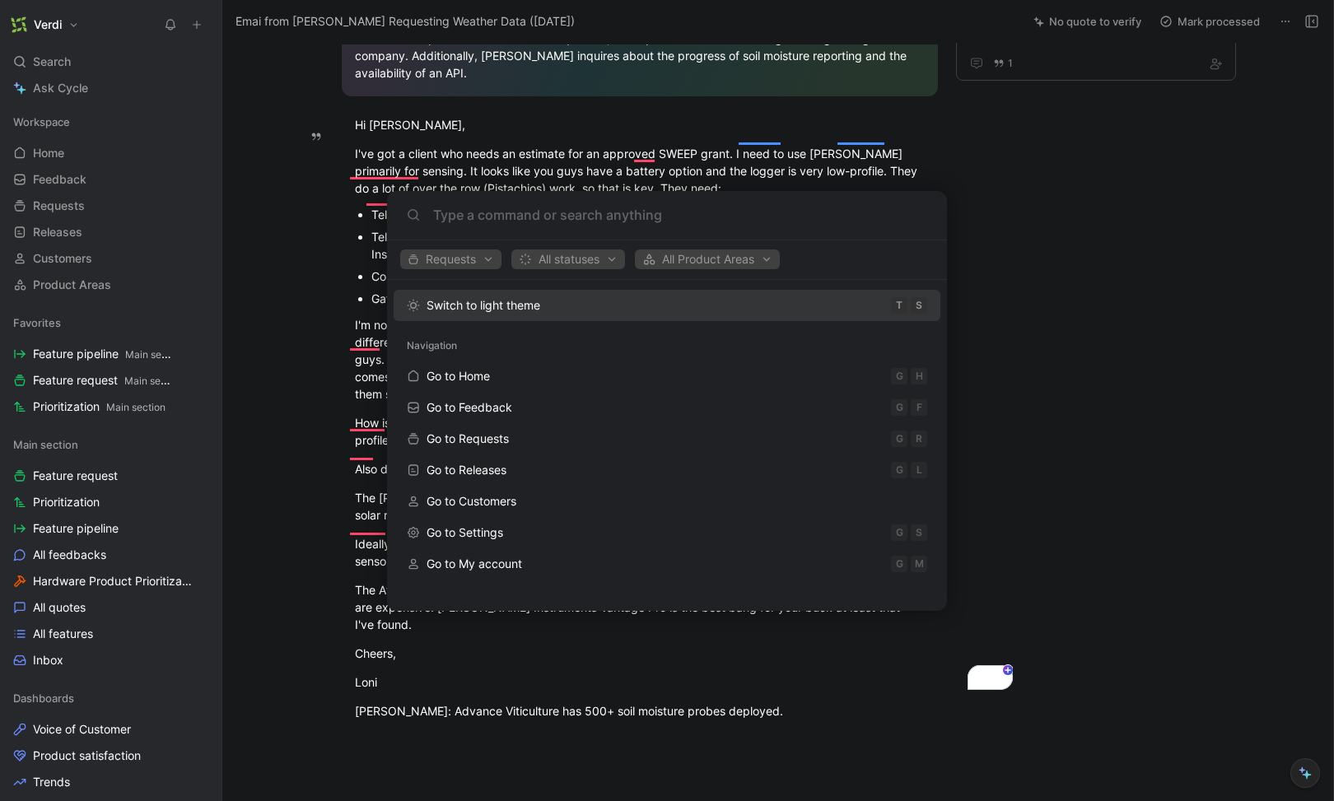
click at [362, 219] on body "Verdi Search ⌘ K Ask Cycle Workspace Home G then H Feedback G then F Requests G…" at bounding box center [667, 400] width 1334 height 801
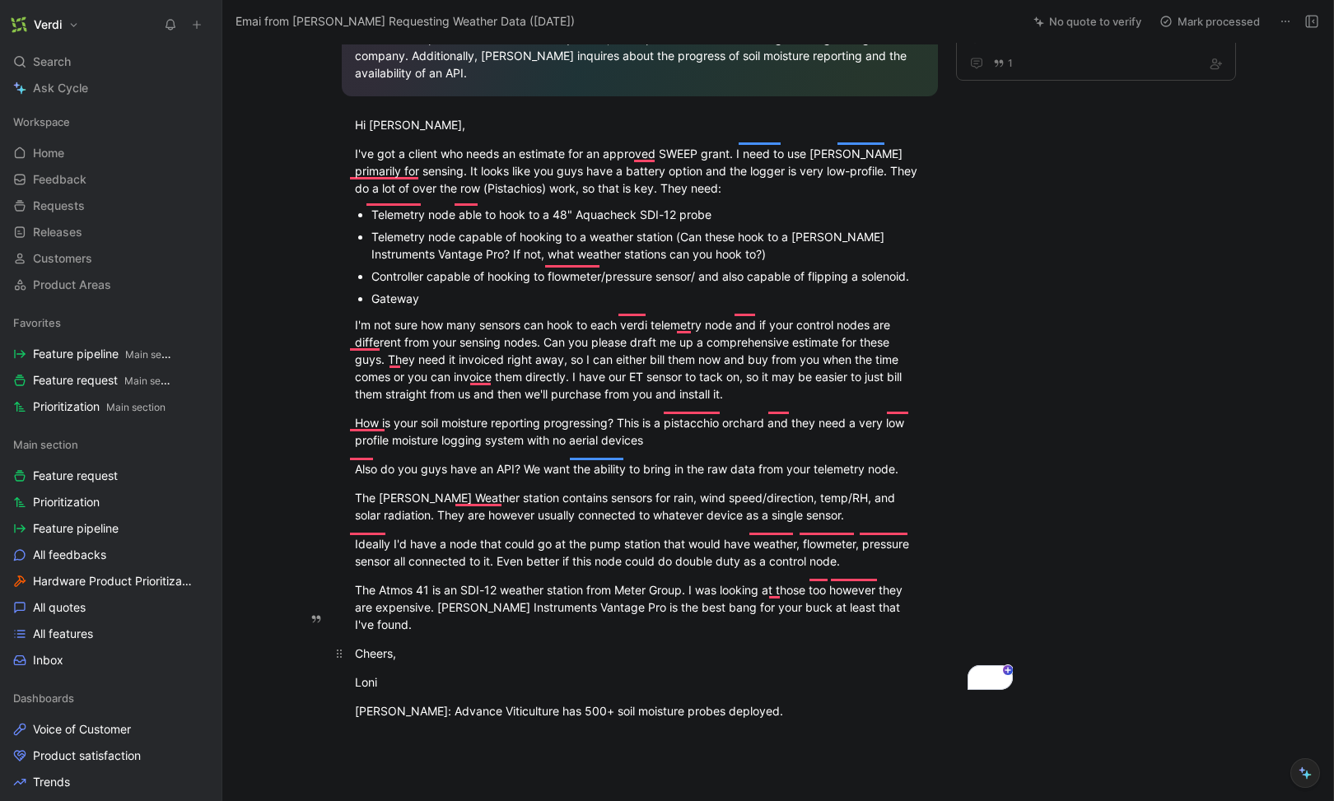
drag, startPoint x: 563, startPoint y: 614, endPoint x: 636, endPoint y: 610, distance: 73.5
click at [564, 645] on div "Cheers," at bounding box center [640, 653] width 570 height 17
click at [909, 590] on div "The Atmos 41 is an SDI-12 weather station from Meter Group. I was looking at th…" at bounding box center [640, 608] width 570 height 52
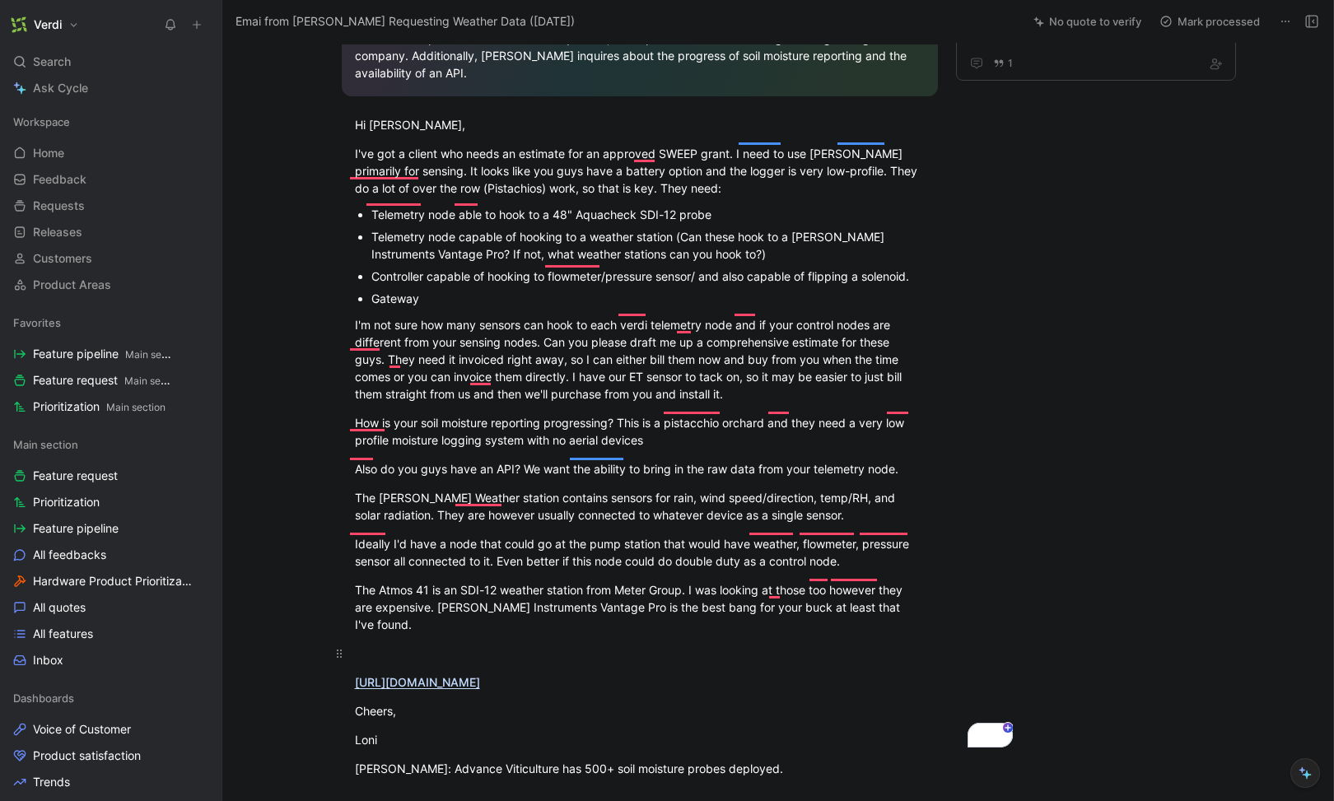
click at [389, 640] on p "To enrich screen reader interactions, please activate Accessibility in Grammarl…" at bounding box center [640, 653] width 633 height 27
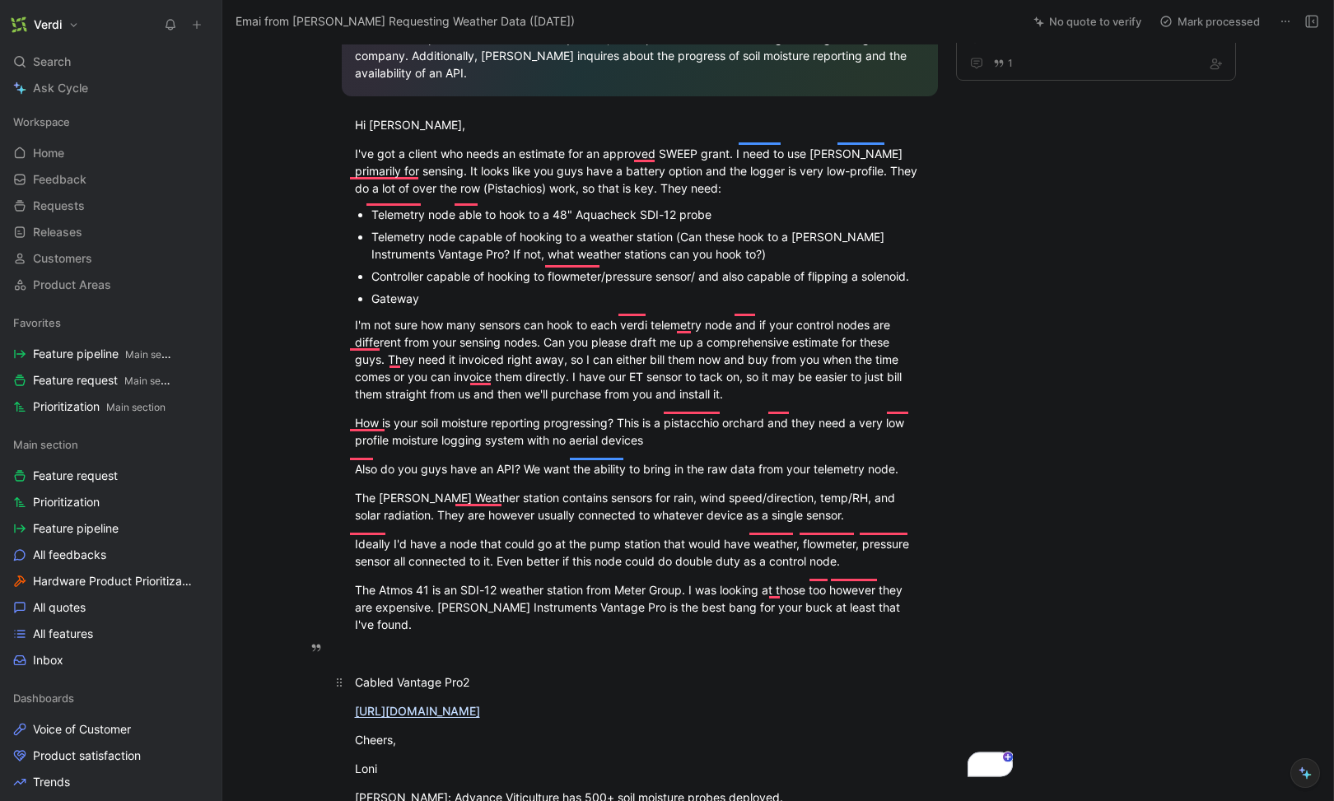
click at [355, 674] on div "Cabled Vantage Pro2" at bounding box center [640, 682] width 570 height 17
click at [402, 674] on div "[PERSON_NAME] Instruments Cabled Vantage Pro2" at bounding box center [640, 682] width 570 height 17
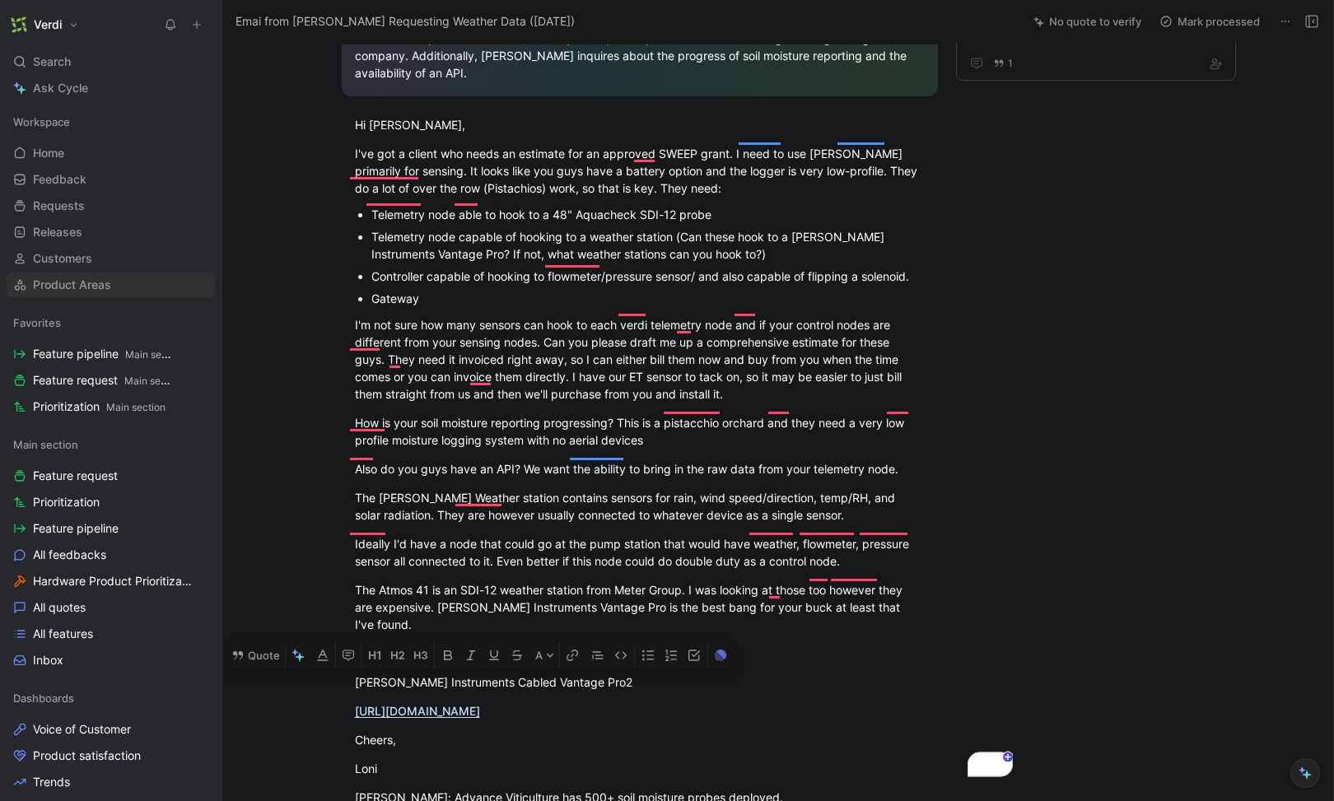
copy div "Instruments"
click at [338, 705] on icon "To enrich screen reader interactions, please activate Accessibility in Grammarl…" at bounding box center [339, 711] width 13 height 13
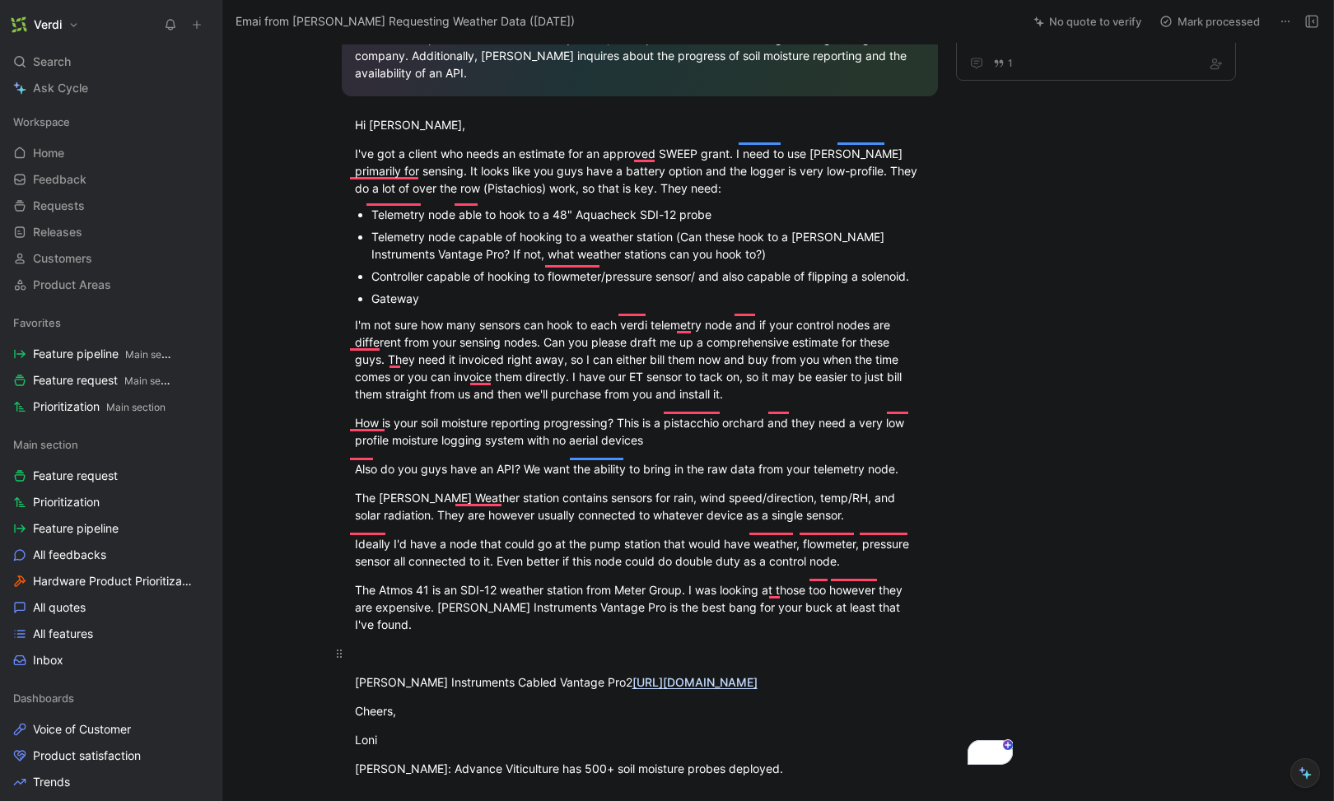
click at [423, 645] on div "To enrich screen reader interactions, please activate Accessibility in Grammarl…" at bounding box center [640, 653] width 570 height 17
click at [881, 674] on div "Davis Instruments Cabled Vantage Pro2 https://cdn.shopify.com/s/files/1/0515/59…" at bounding box center [640, 682] width 570 height 17
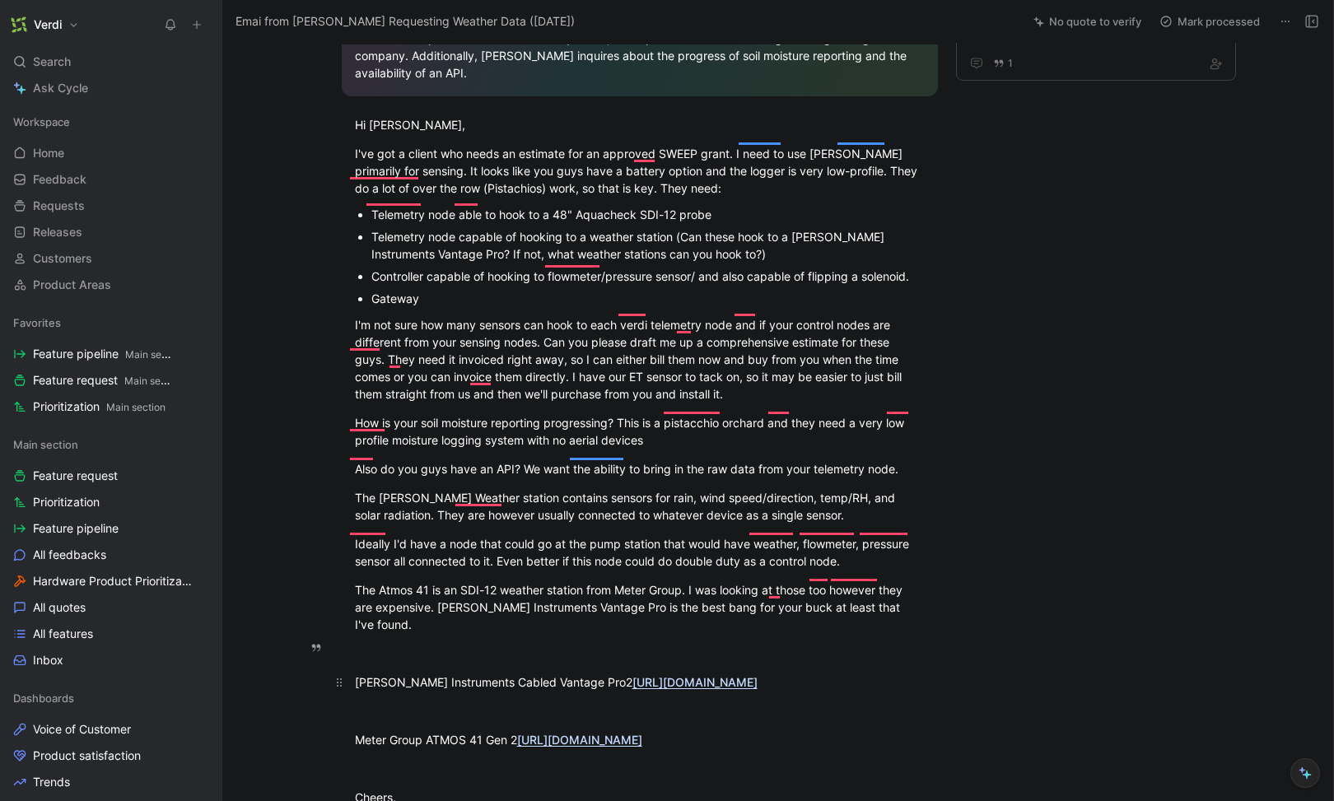
click at [578, 674] on div "Davis Instruments Cabled Vantage Pro2 https://cdn.shopify.com/s/files/1/0515/59…" at bounding box center [640, 682] width 570 height 17
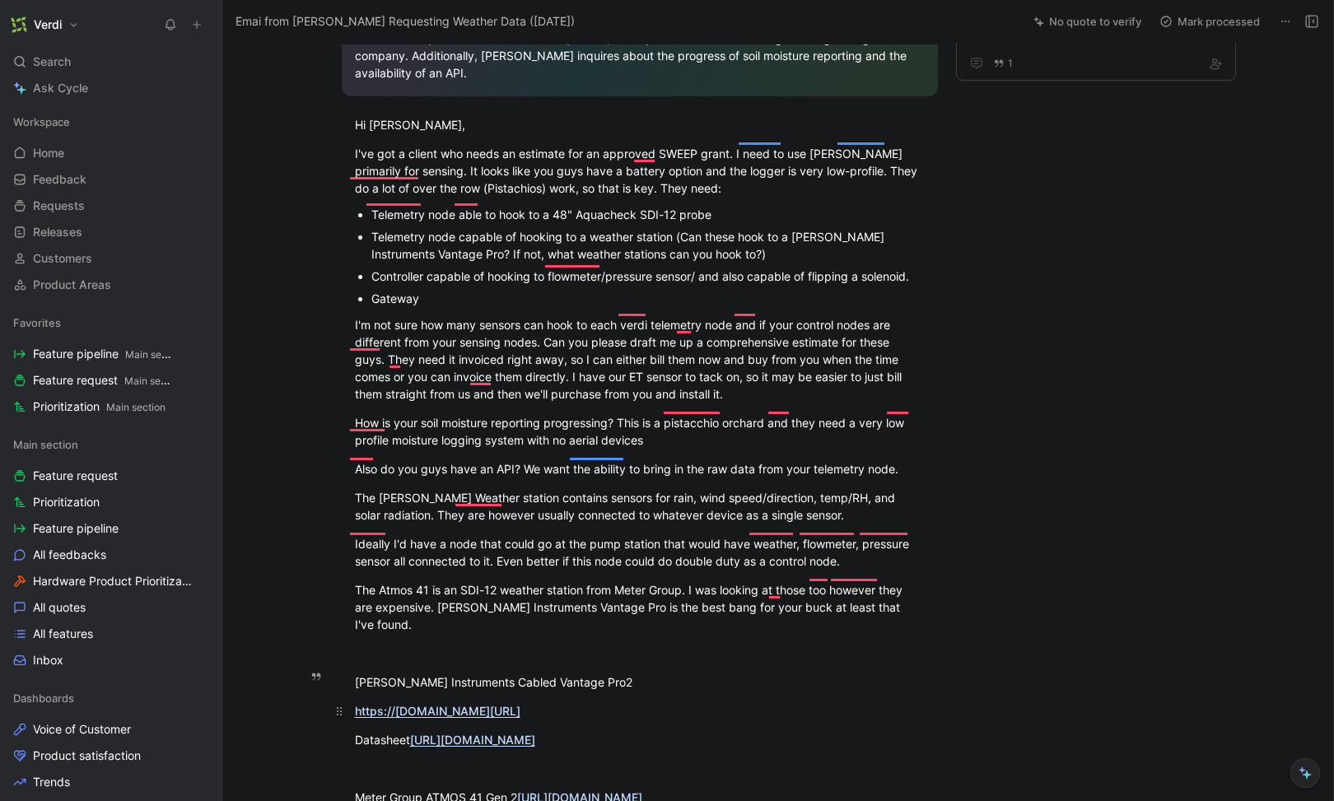
click at [348, 698] on p "https:// www.davisinstruments.com/products/cabled-vantage-pro2-iss" at bounding box center [640, 711] width 633 height 27
click at [581, 674] on div "[PERSON_NAME] Instruments Cabled Vantage Pro2" at bounding box center [640, 682] width 570 height 17
click at [433, 674] on div "[PERSON_NAME] Instruments Cabled Vantage Pro2" at bounding box center [640, 682] width 570 height 17
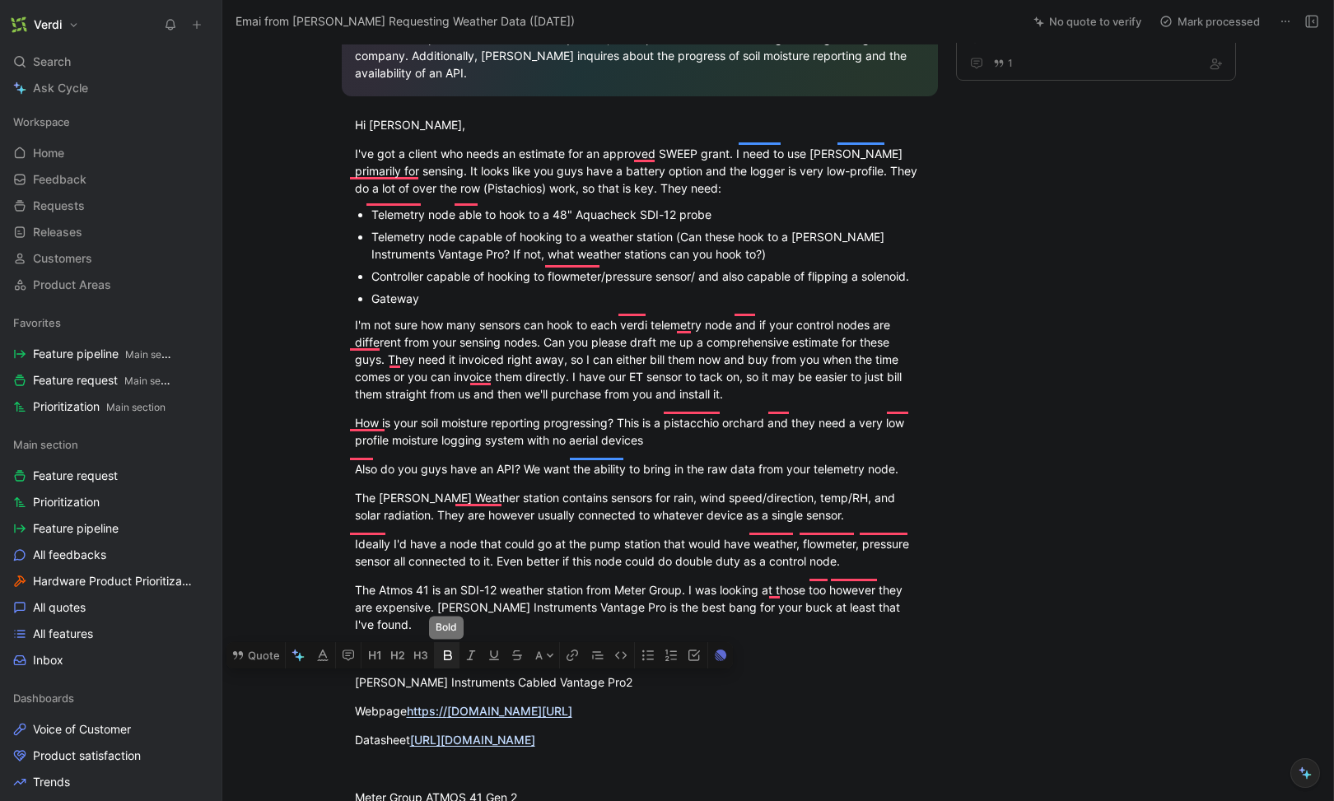
click at [445, 649] on icon "button" at bounding box center [447, 655] width 13 height 13
click at [414, 789] on div "Meter Group ATMOS 41 Gen 2" at bounding box center [640, 797] width 570 height 17
click at [415, 789] on div "Meter Group ATMOS 41 Gen 2" at bounding box center [640, 797] width 570 height 17
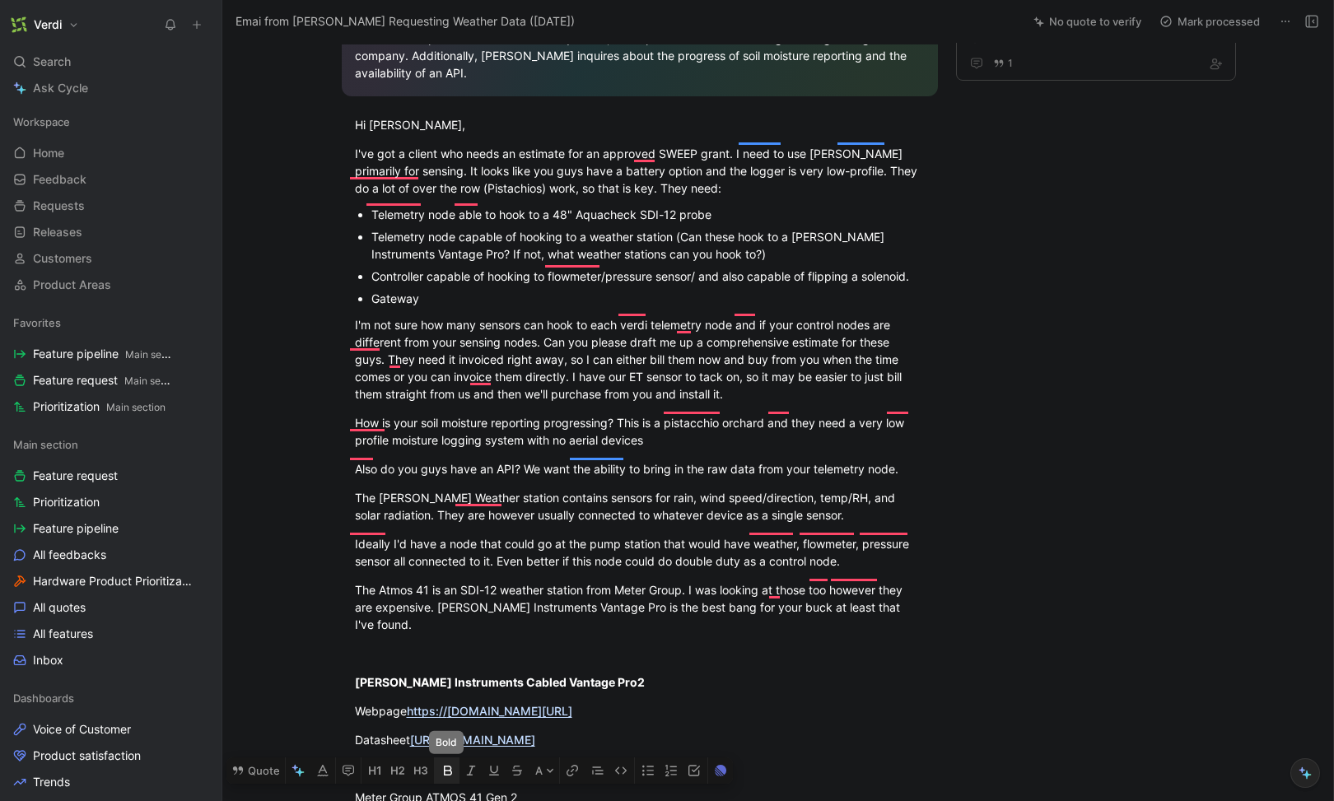
click at [451, 764] on icon "button" at bounding box center [447, 770] width 13 height 13
click at [359, 703] on div "Webpage https:// www.davisinstruments.com/products/cabled-vantage-pro2-iss" at bounding box center [640, 711] width 570 height 17
click at [391, 760] on div "To enrich screen reader interactions, please activate Accessibility in Grammarl…" at bounding box center [640, 768] width 570 height 17
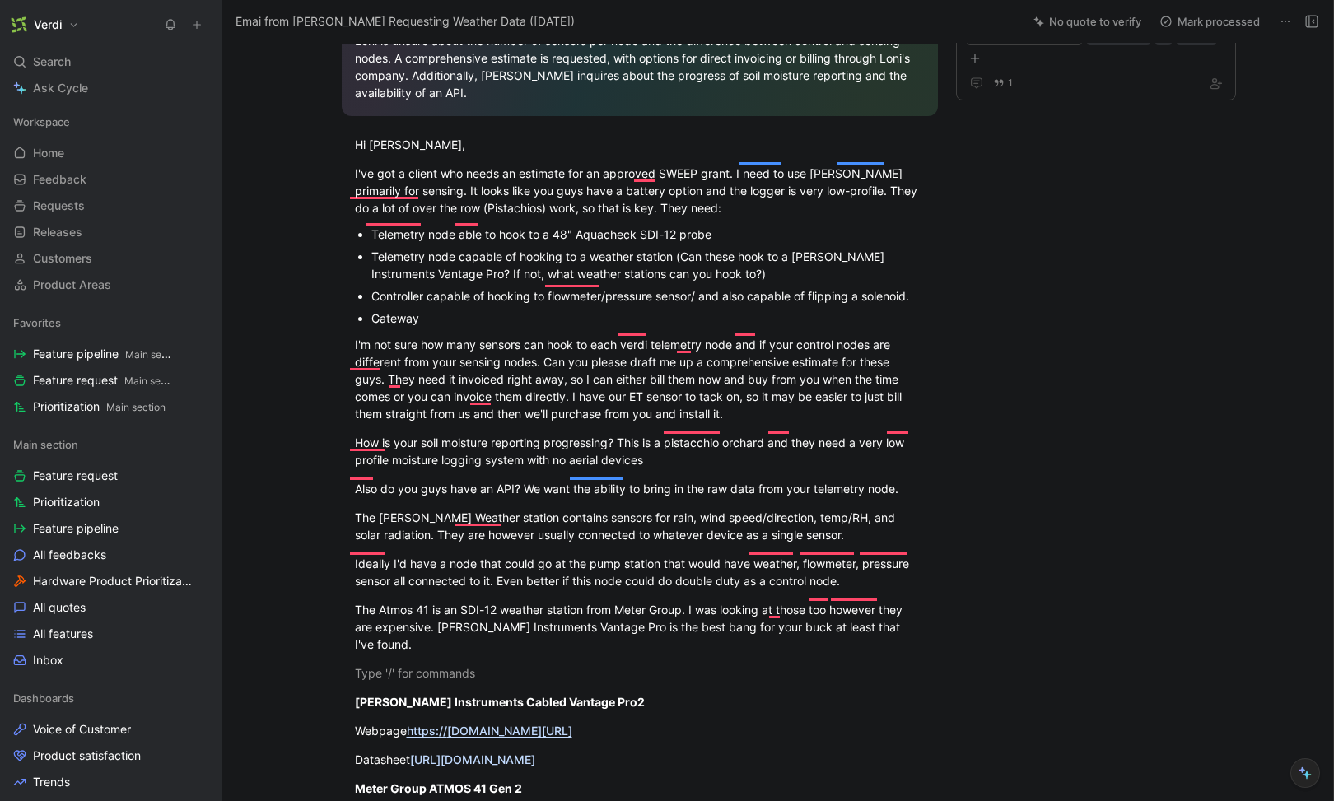
click at [371, 660] on p "To enrich screen reader interactions, please activate Accessibility in Grammarl…" at bounding box center [640, 673] width 633 height 27
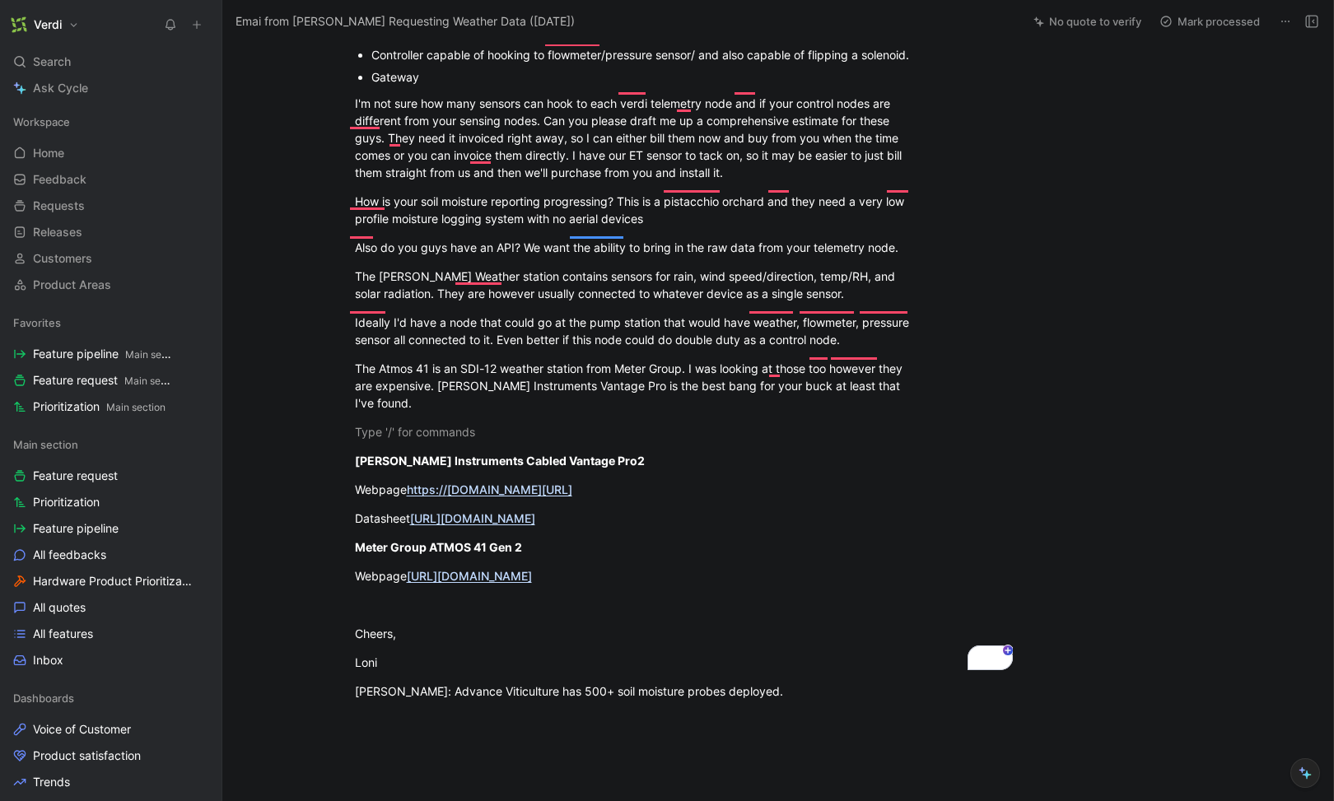
scroll to position [638, 0]
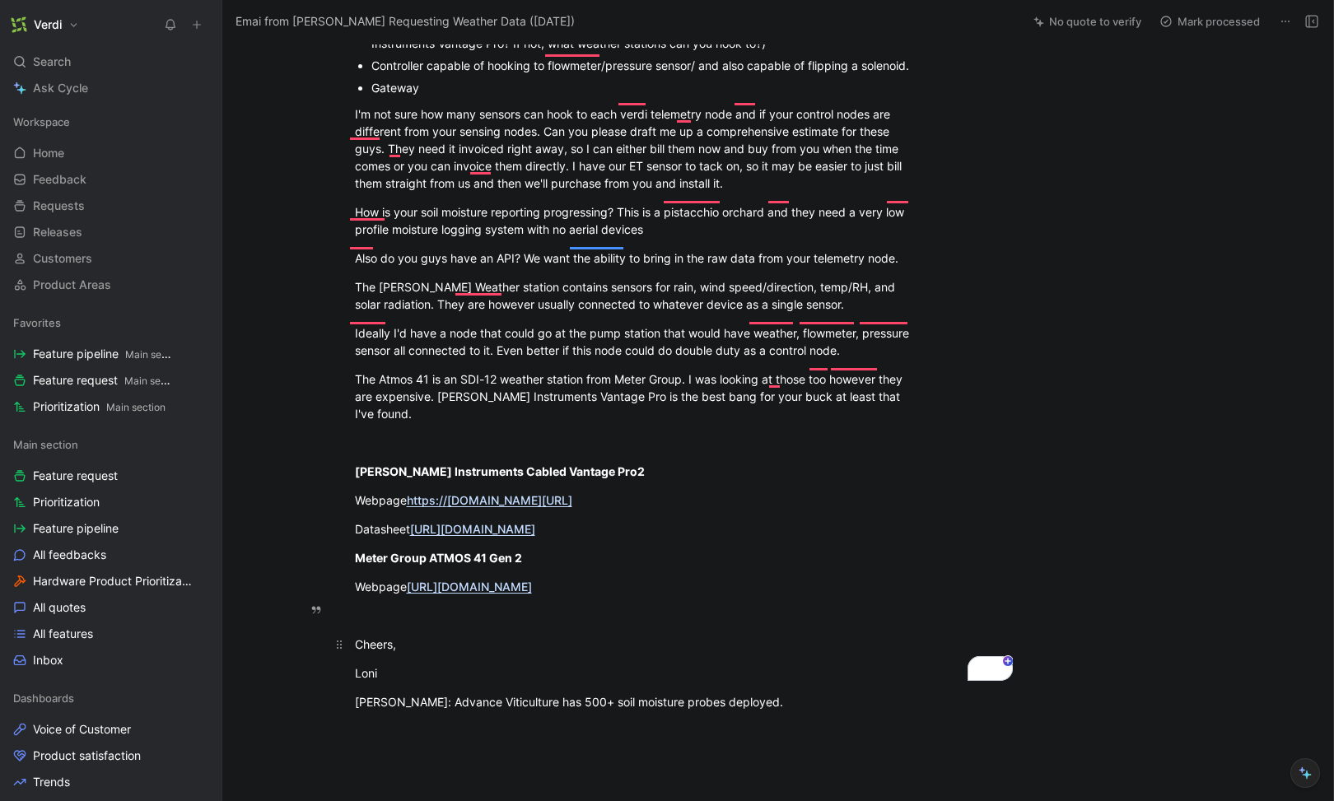
click at [426, 631] on p "Cheers," at bounding box center [640, 644] width 633 height 27
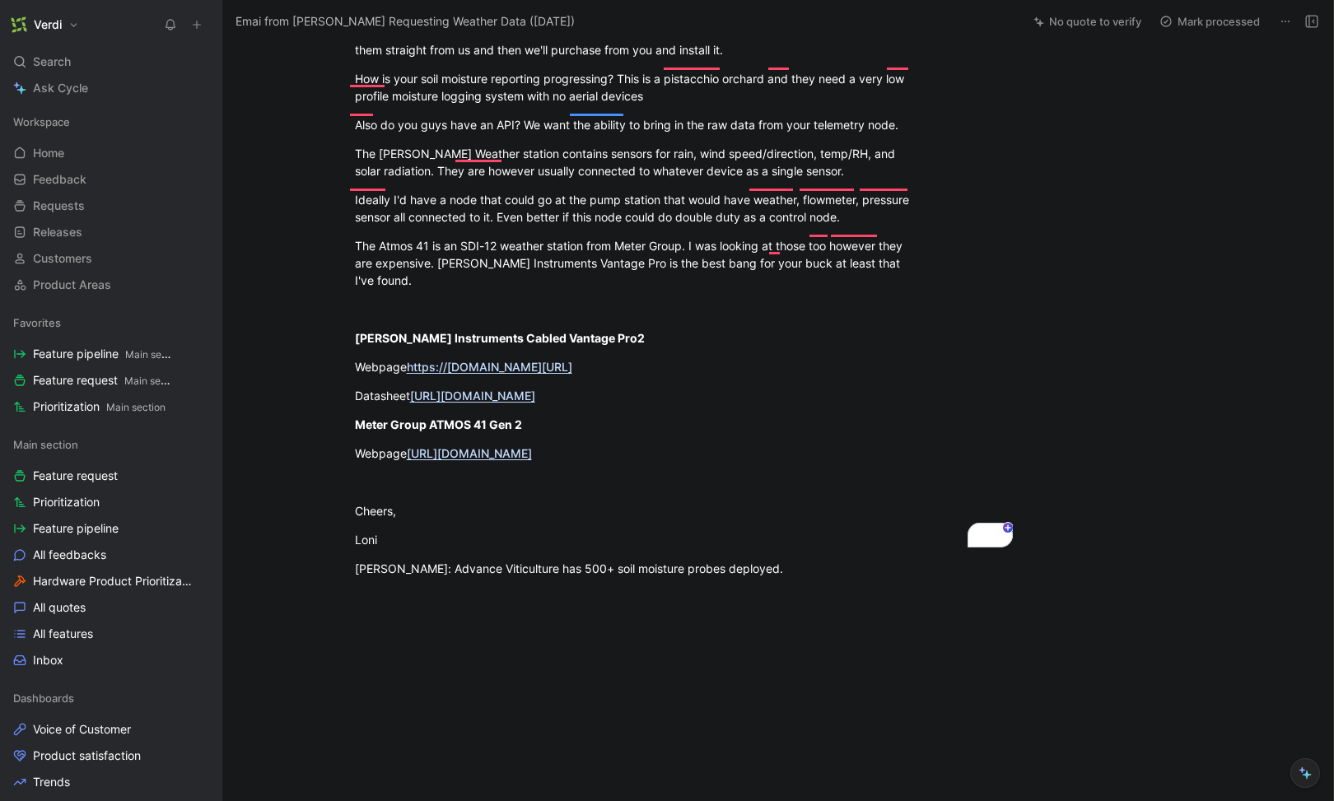
scroll to position [761, 0]
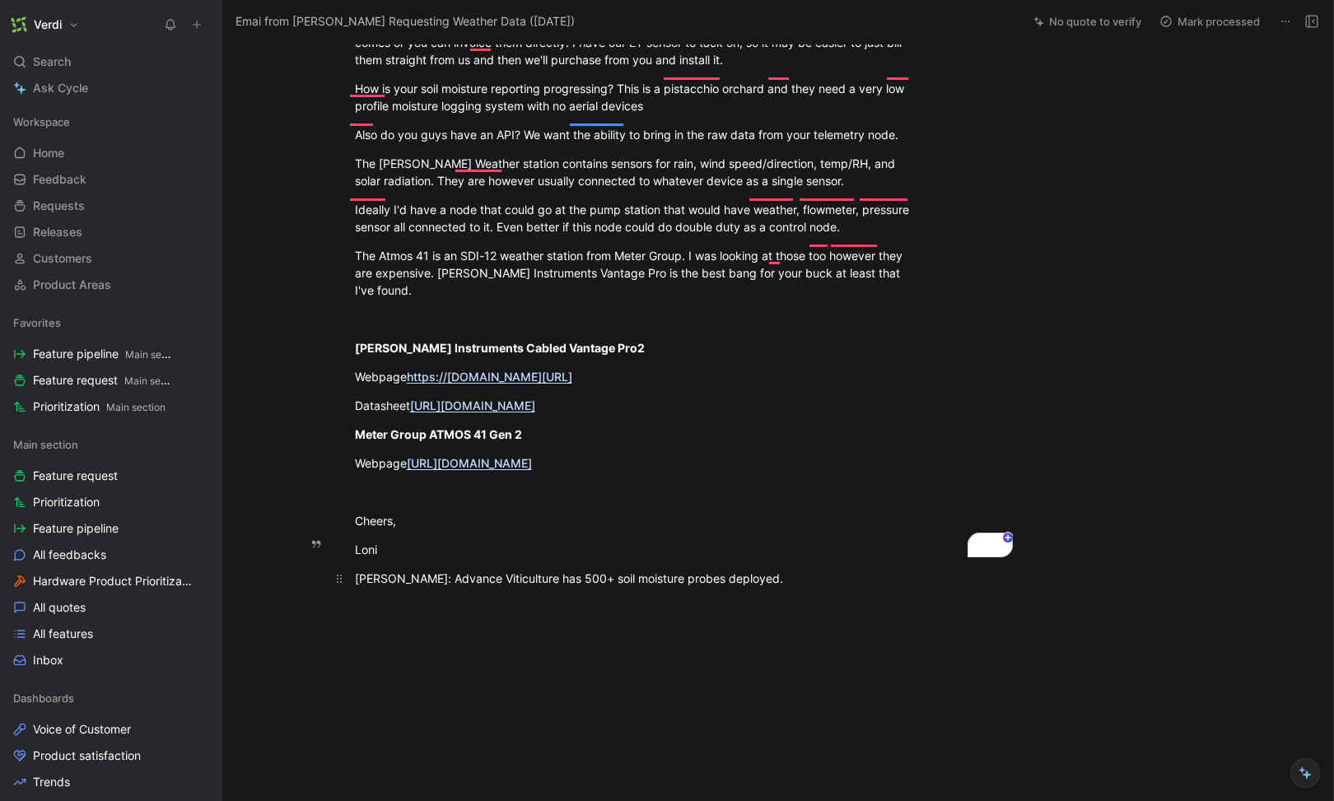
click at [443, 570] on div "[PERSON_NAME]: Advance Viticulture has 500+ soil moisture probes deployed." at bounding box center [640, 578] width 570 height 17
click at [436, 605] on div at bounding box center [639, 725] width 765 height 241
click at [382, 484] on div "To enrich screen reader interactions, please activate Accessibility in Grammarl…" at bounding box center [640, 492] width 570 height 17
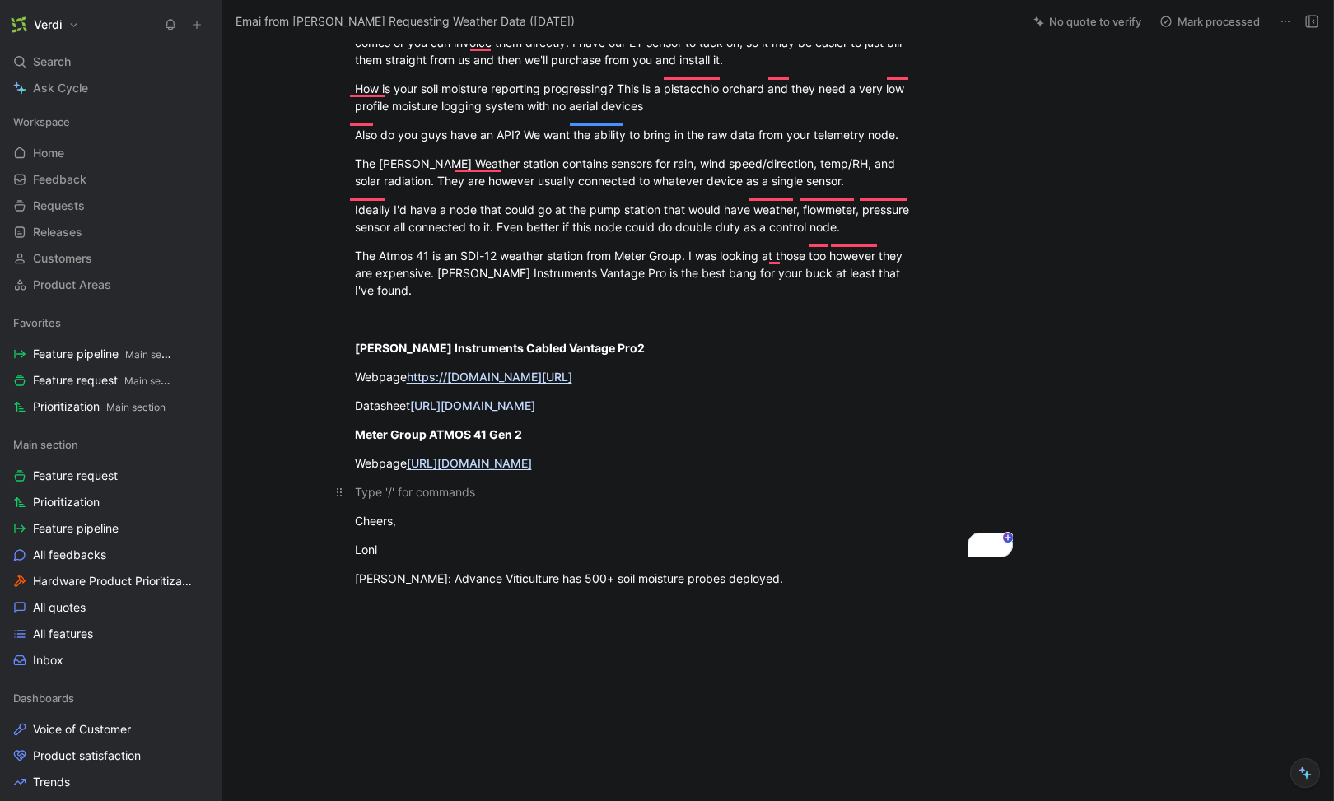
scroll to position [742, 0]
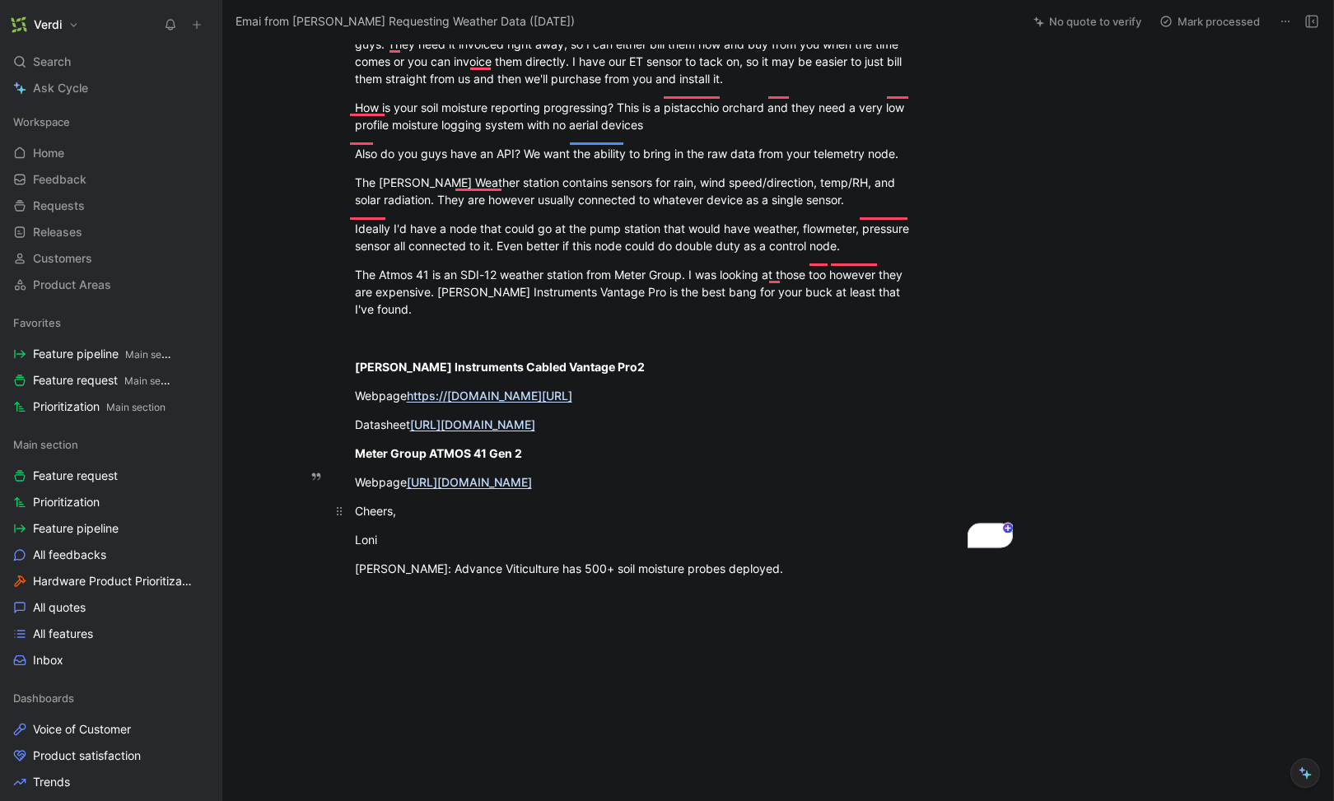
drag, startPoint x: 381, startPoint y: 505, endPoint x: 348, endPoint y: 484, distance: 38.9
click at [348, 484] on div "Overall Summary Loni Lyttle from Advanced Viticulture Consulting, Inc. has a cl…" at bounding box center [639, 9] width 765 height 1173
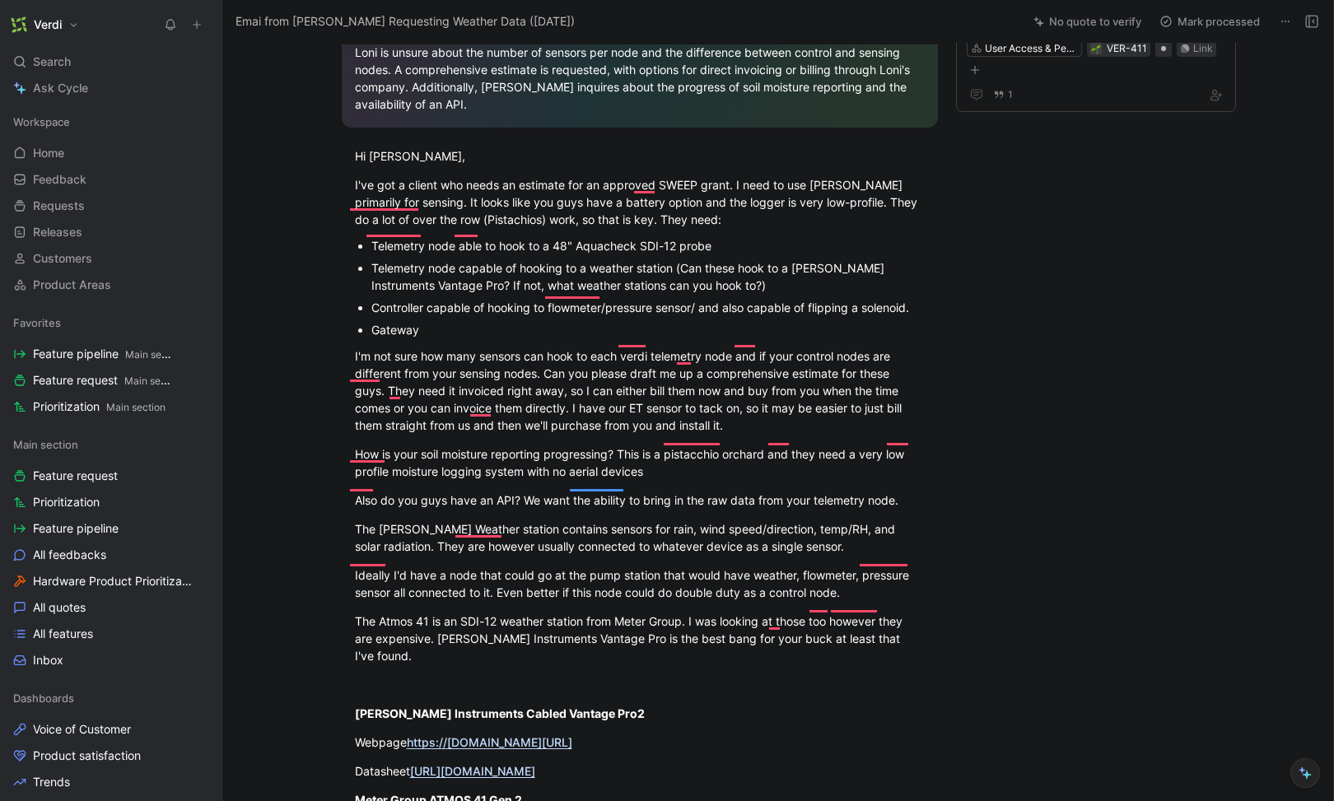
scroll to position [142, 0]
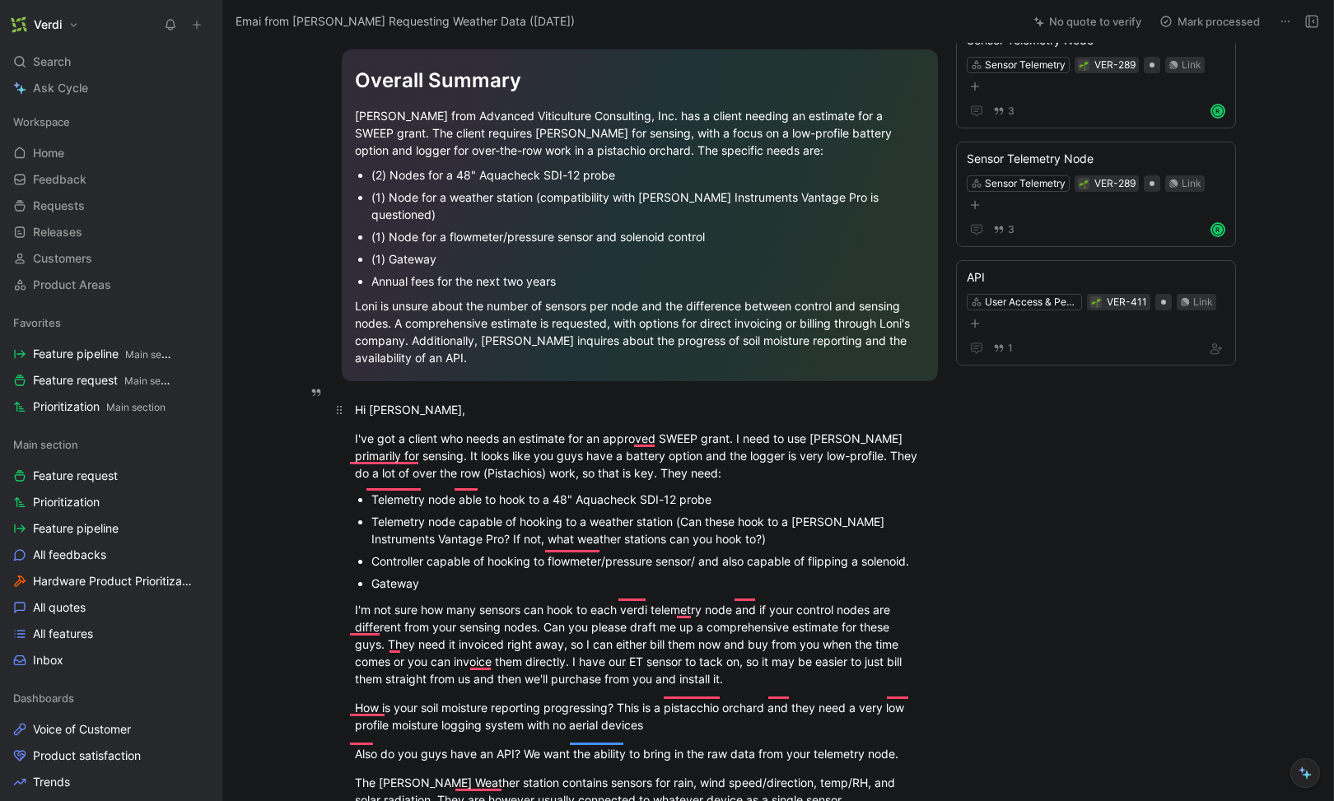
click at [412, 401] on div "Hi Roman," at bounding box center [640, 409] width 570 height 17
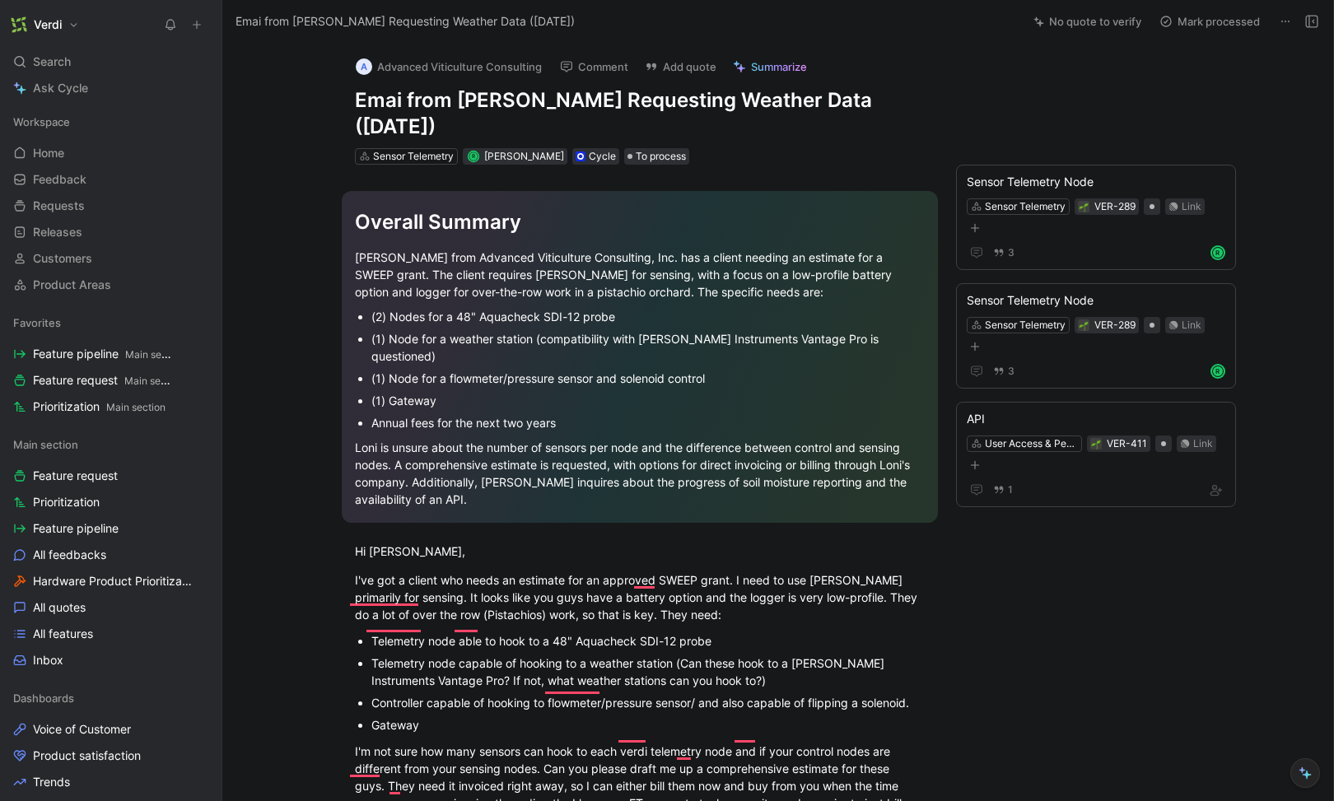
click at [761, 64] on span "Summarize" at bounding box center [779, 66] width 56 height 15
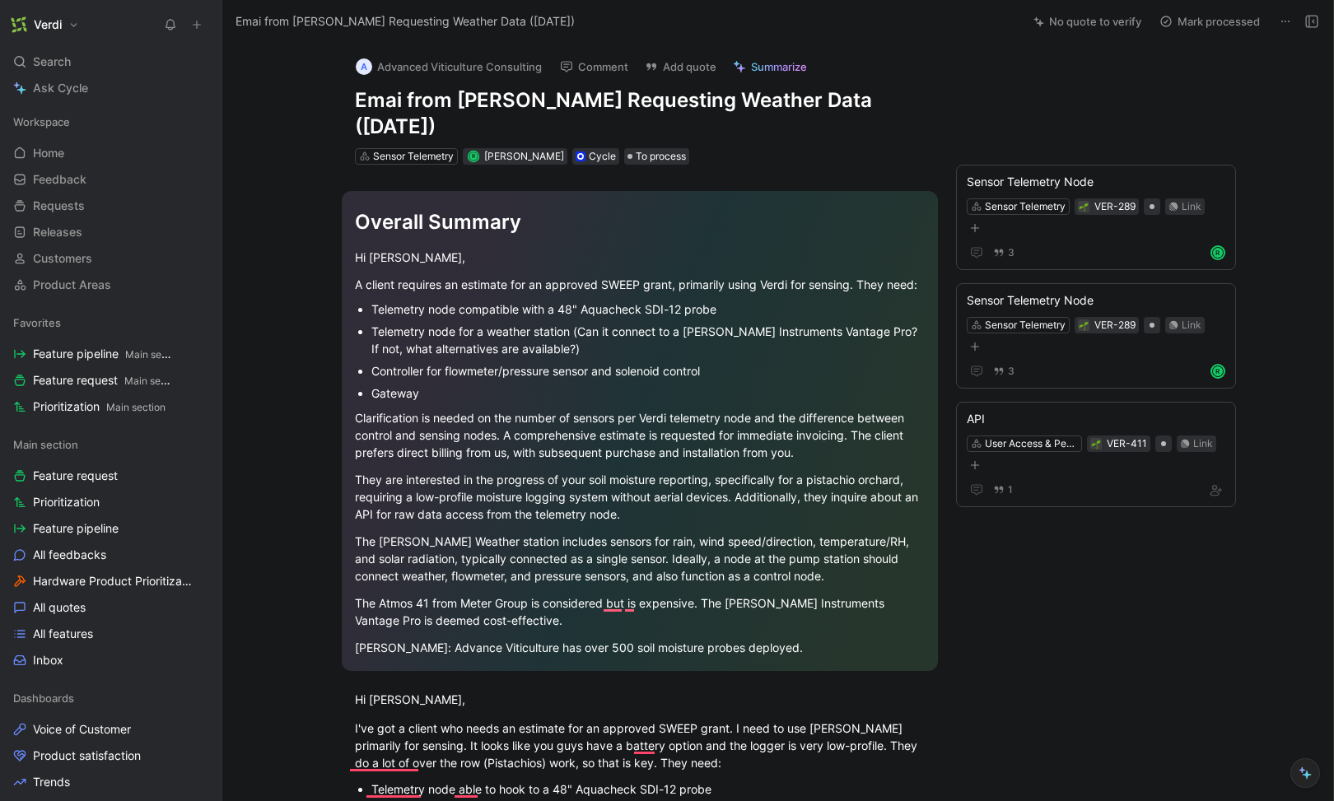
scroll to position [348, 0]
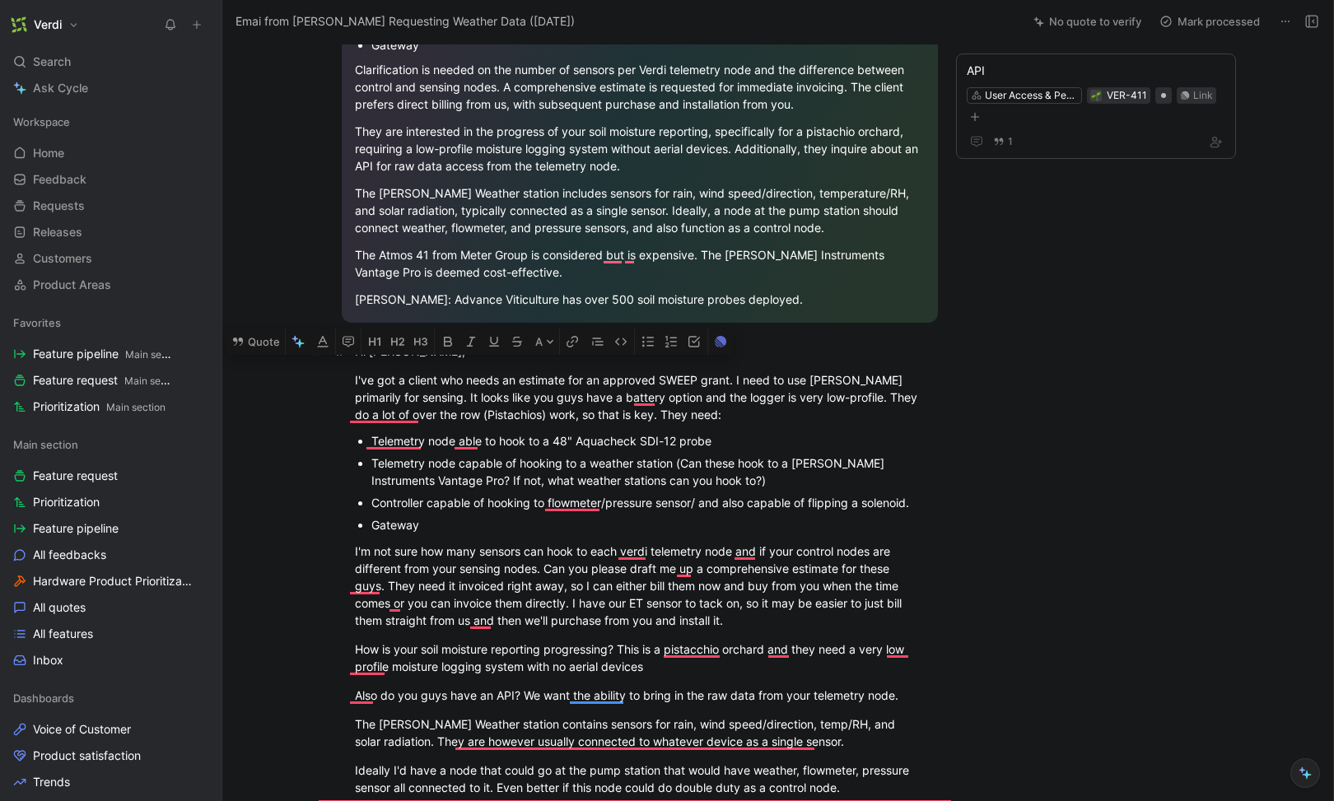
drag, startPoint x: 352, startPoint y: 382, endPoint x: 350, endPoint y: 357, distance: 25.6
click at [350, 357] on div "Overall Summary Hi Roman, A client requires an estimate for an approved SWEEP g…" at bounding box center [639, 448] width 765 height 1264
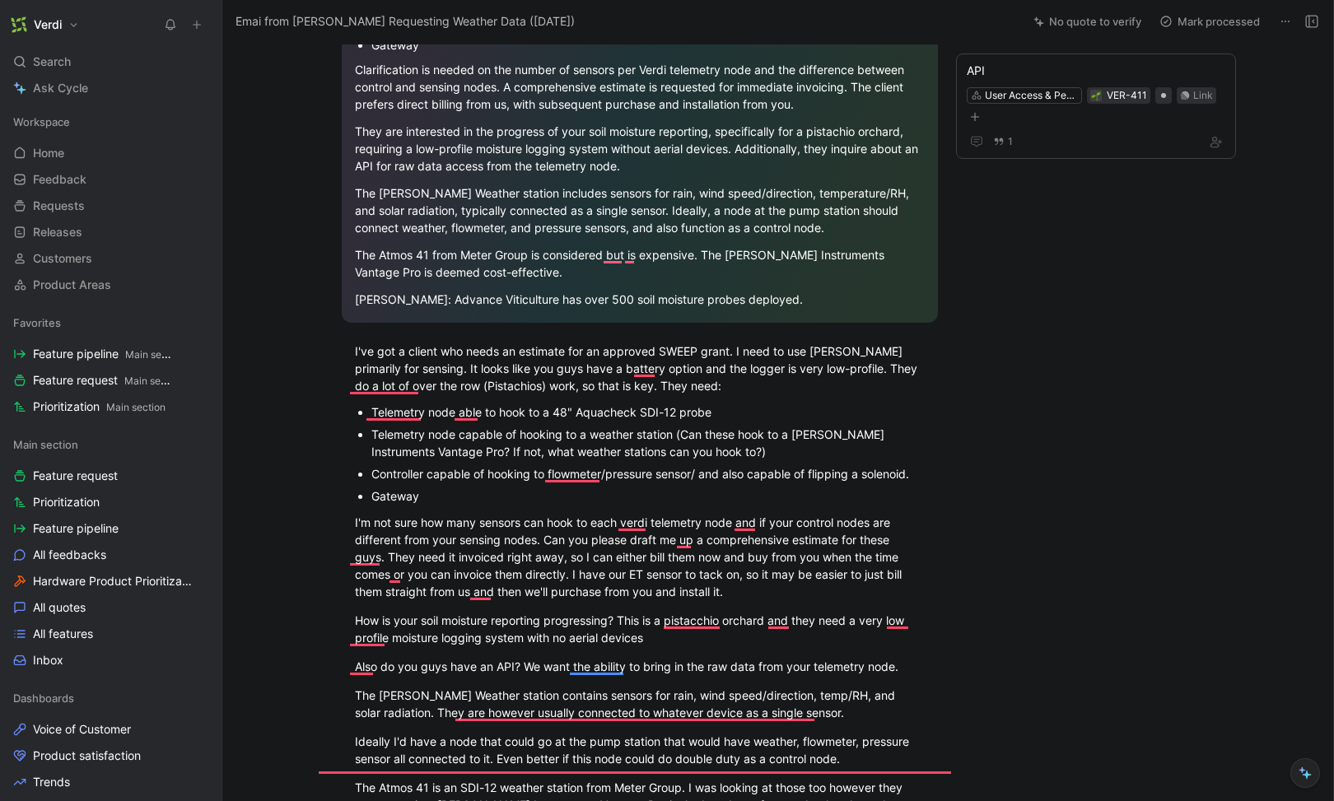
scroll to position [0, 0]
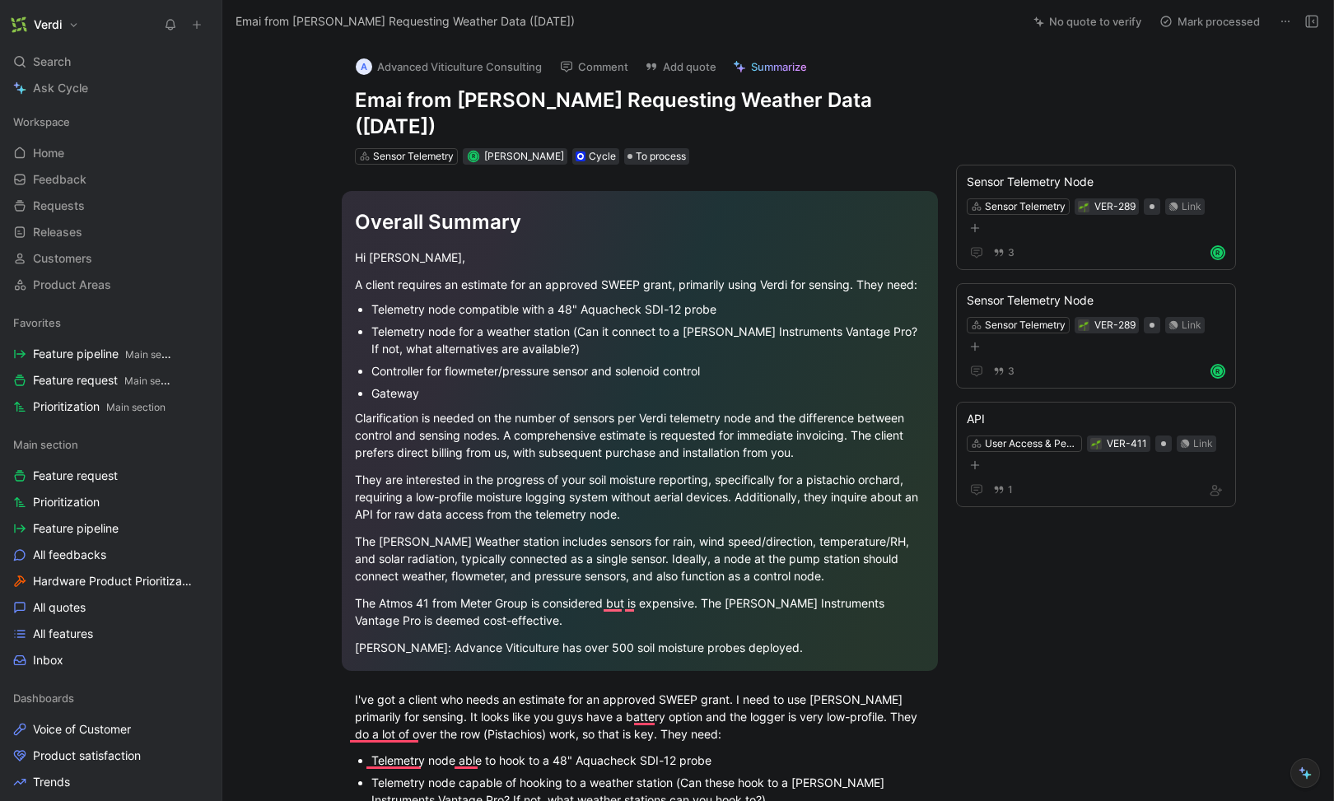
click at [768, 62] on span "Summarize" at bounding box center [779, 66] width 56 height 15
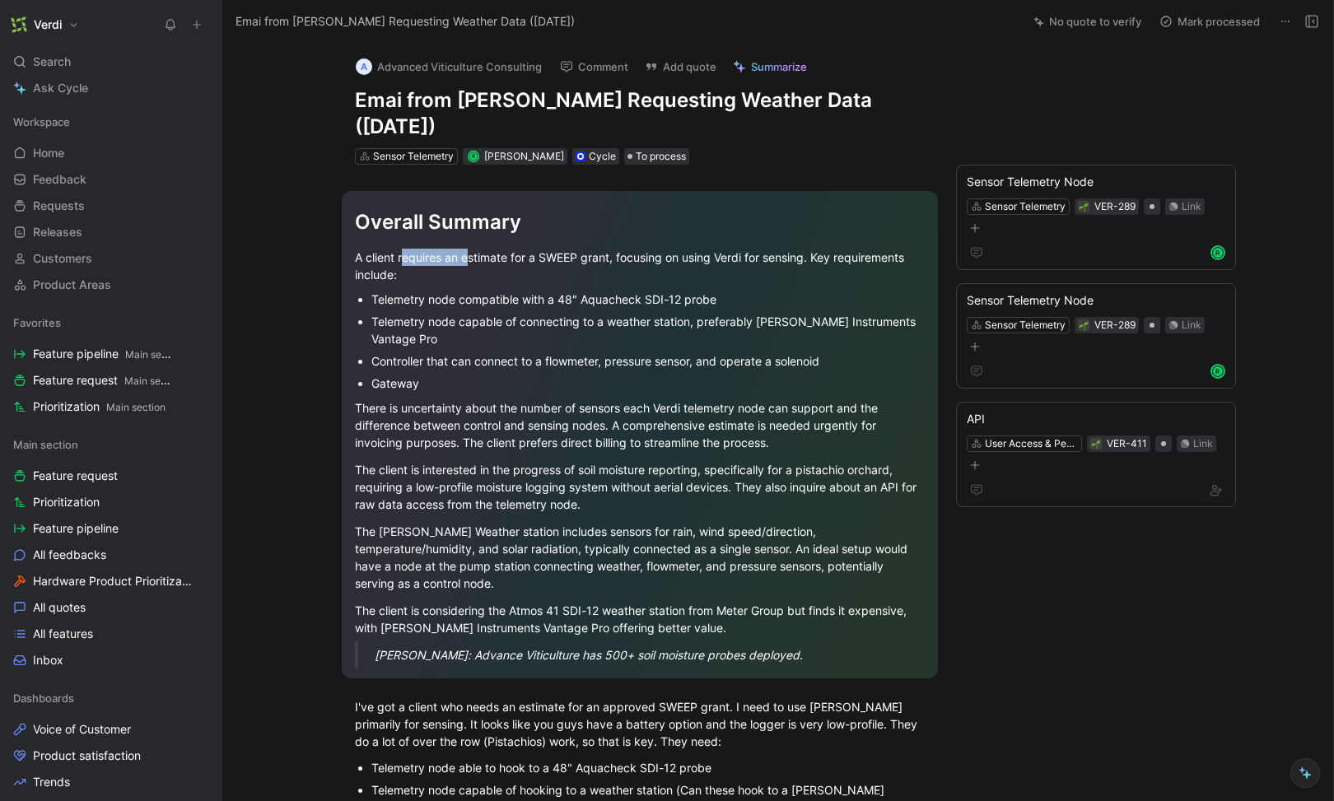
drag, startPoint x: 440, startPoint y: 257, endPoint x: 466, endPoint y: 255, distance: 26.4
click at [466, 255] on div "A client requires an estimate for a SWEEP grant, focusing on using Verdi for se…" at bounding box center [640, 266] width 570 height 35
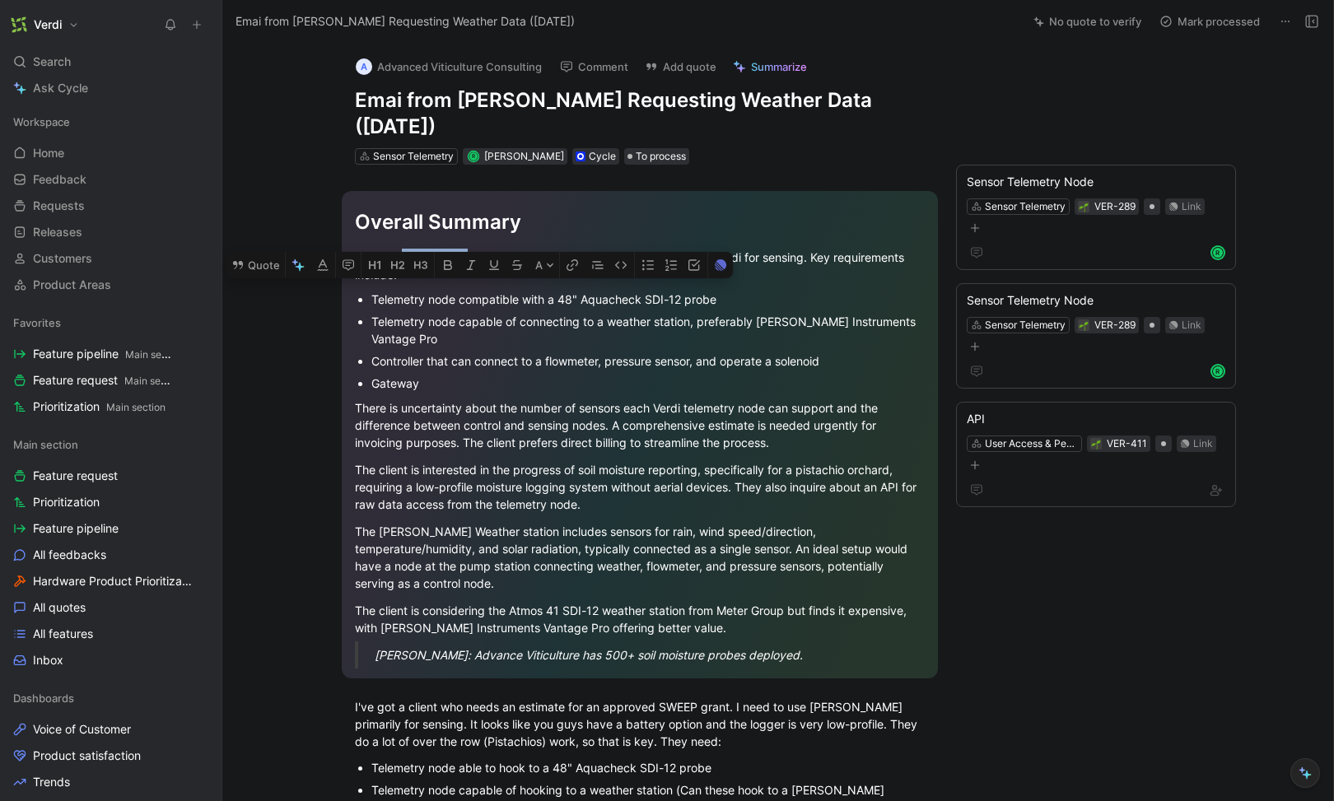
click at [466, 255] on div "A client requires an estimate for a SWEEP grant, focusing on using Verdi for se…" at bounding box center [640, 266] width 570 height 35
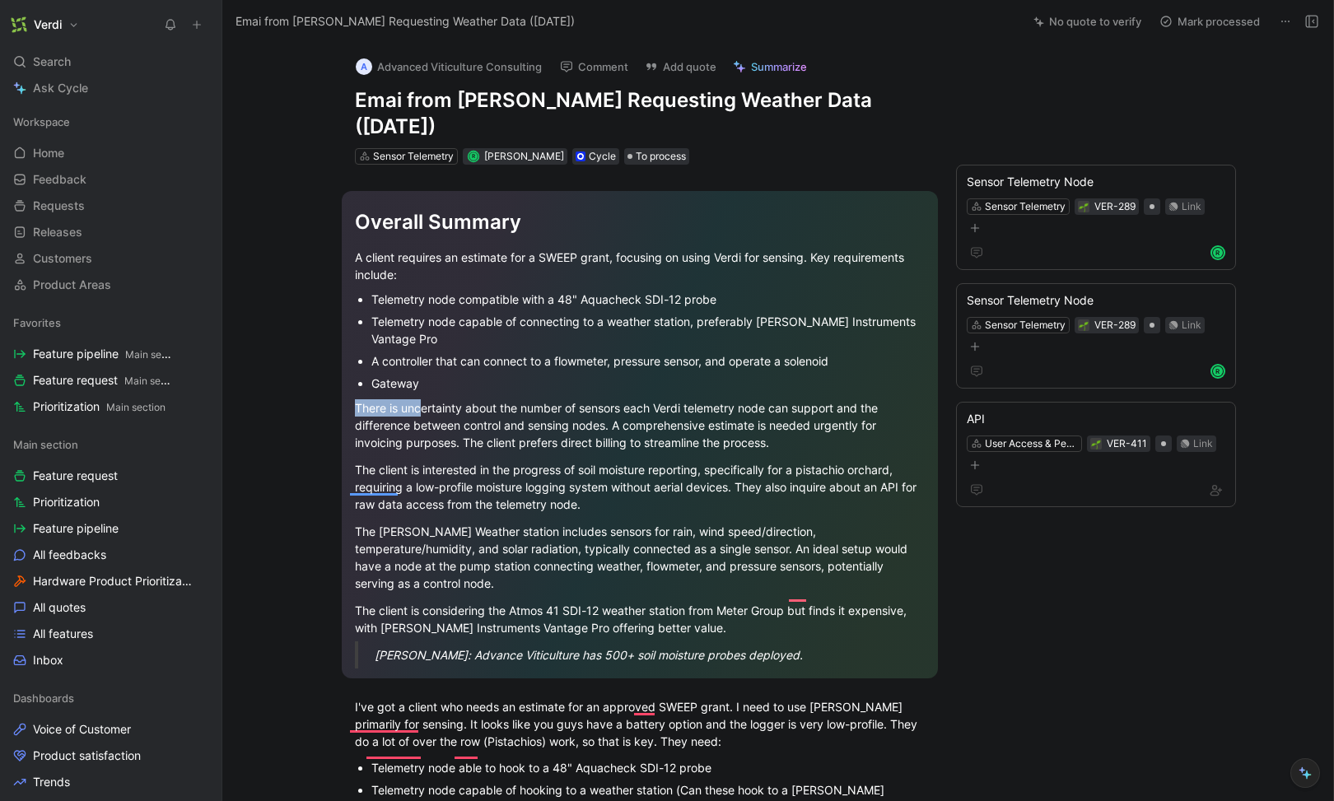
drag, startPoint x: 433, startPoint y: 404, endPoint x: 568, endPoint y: 398, distance: 135.2
click at [568, 398] on p "There is uncertainty about the number of sensors each Verdi telemetry node can …" at bounding box center [640, 426] width 570 height 62
click at [592, 409] on div "There is uncertainty about the number of sensors each Verdi telemetry node can …" at bounding box center [640, 425] width 570 height 52
